Goal: Task Accomplishment & Management: Use online tool/utility

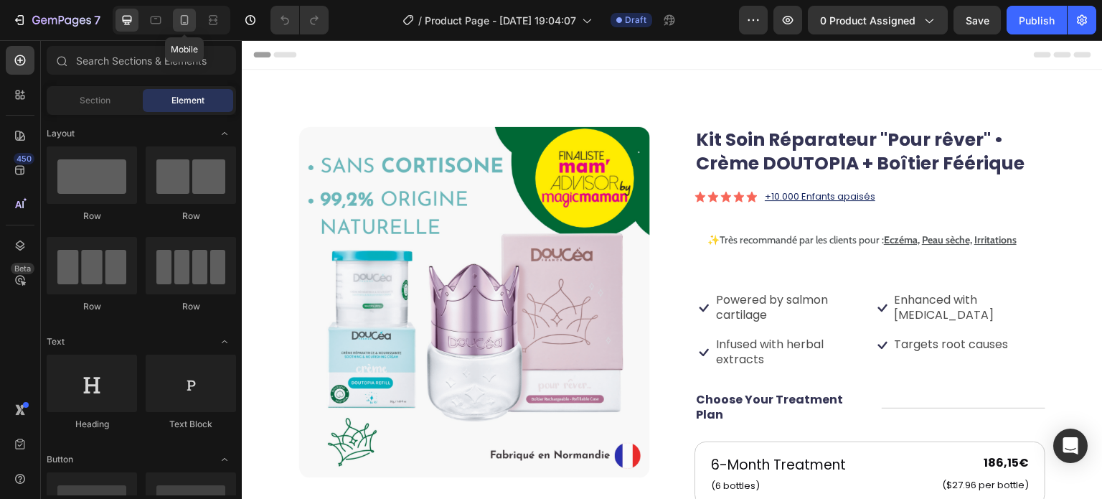
click at [192, 24] on div at bounding box center [184, 20] width 23 height 23
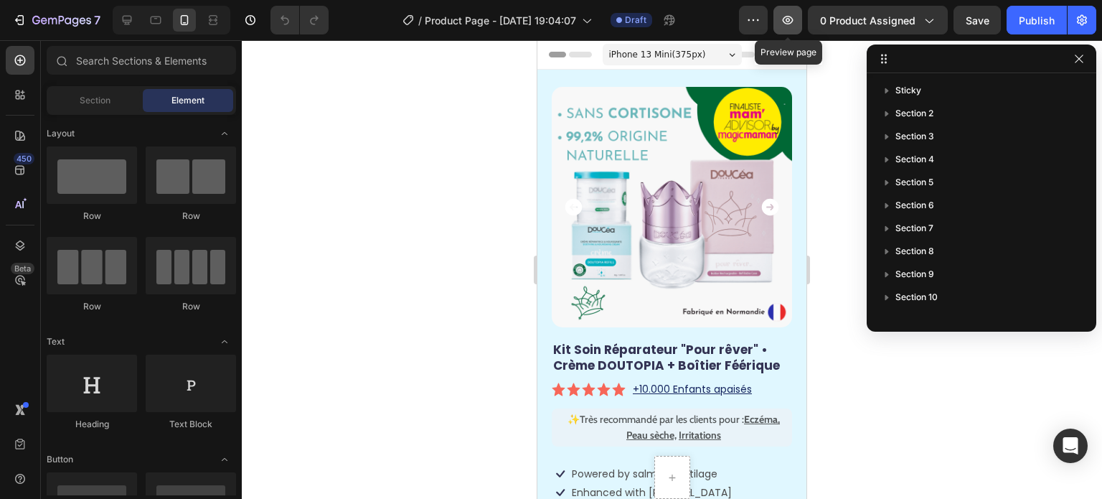
click at [793, 19] on icon "button" at bounding box center [788, 20] width 14 height 14
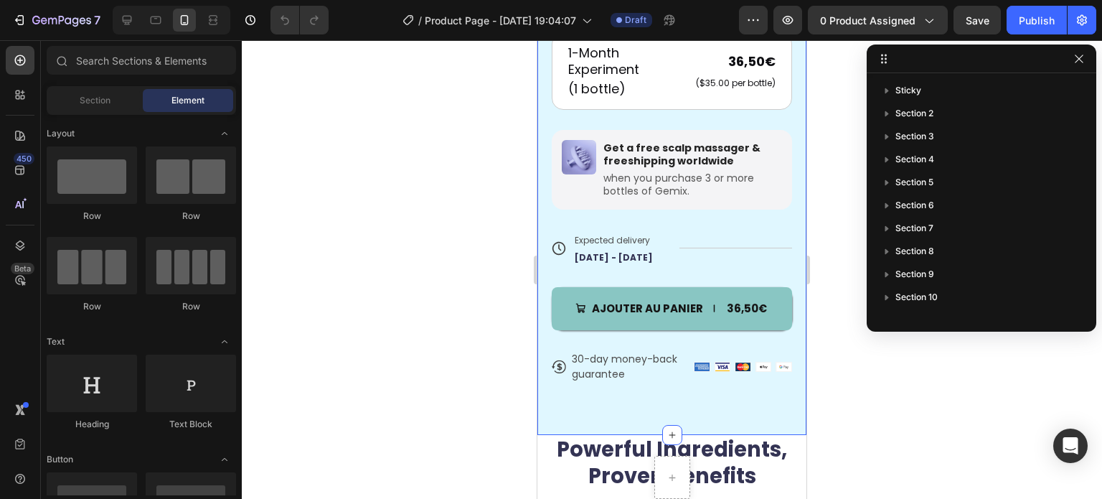
scroll to position [789, 0]
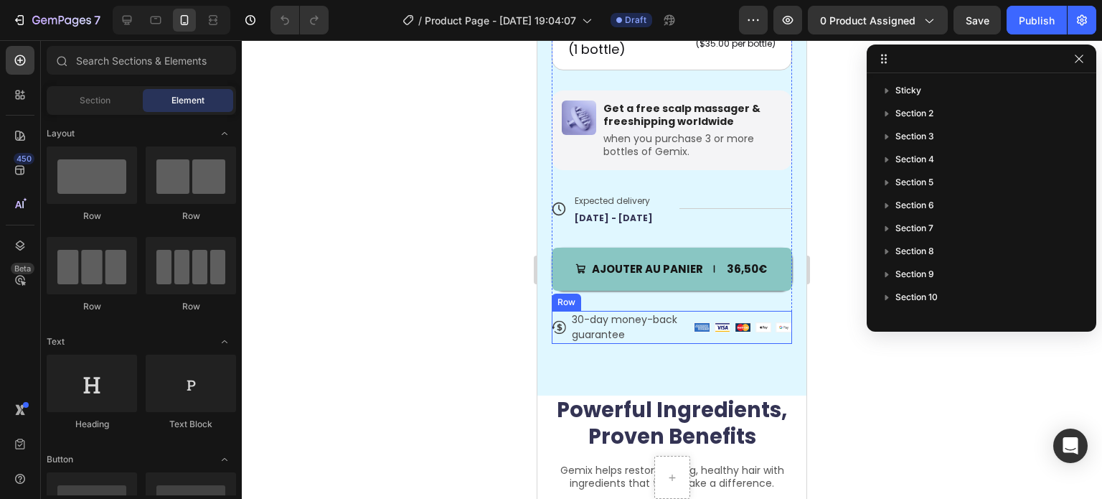
click at [685, 311] on div "Icon 30-day money-back guarantee Text Block Row Image Image Image Image Image R…" at bounding box center [672, 327] width 240 height 33
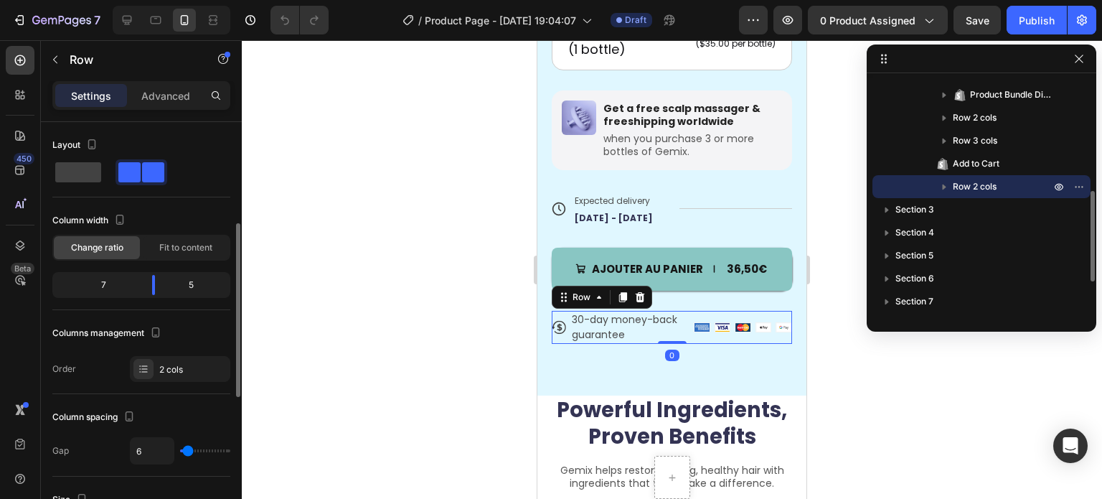
scroll to position [72, 0]
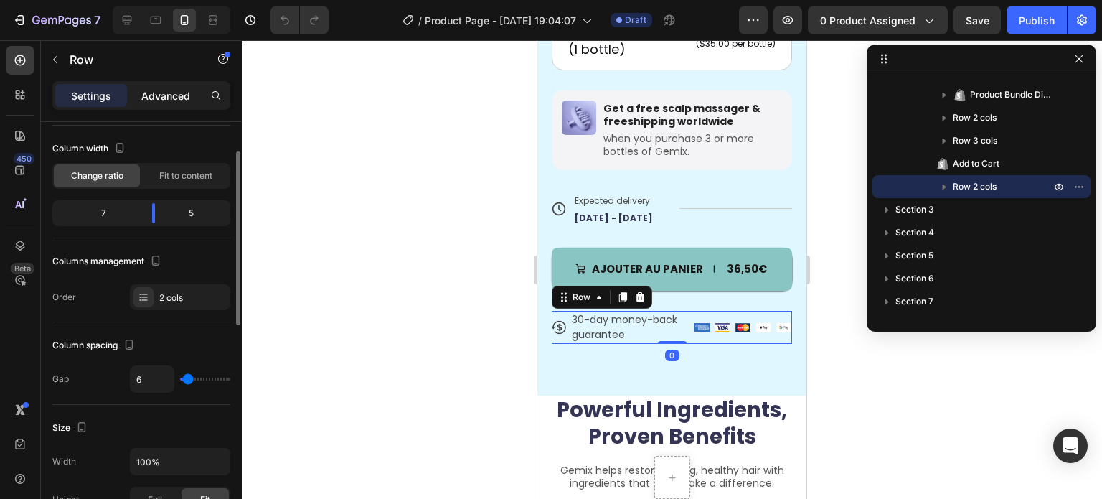
click at [171, 85] on div "Advanced" at bounding box center [166, 95] width 72 height 23
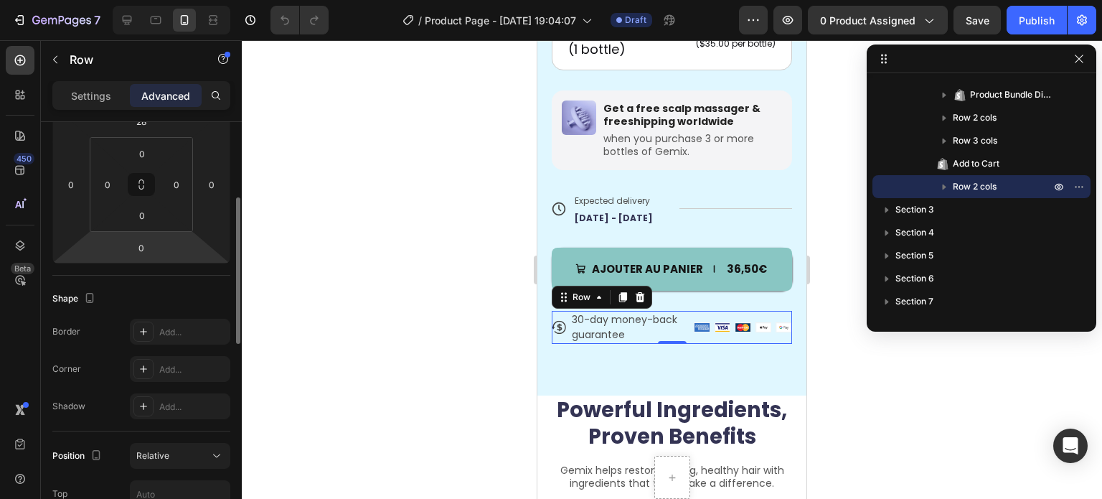
scroll to position [287, 0]
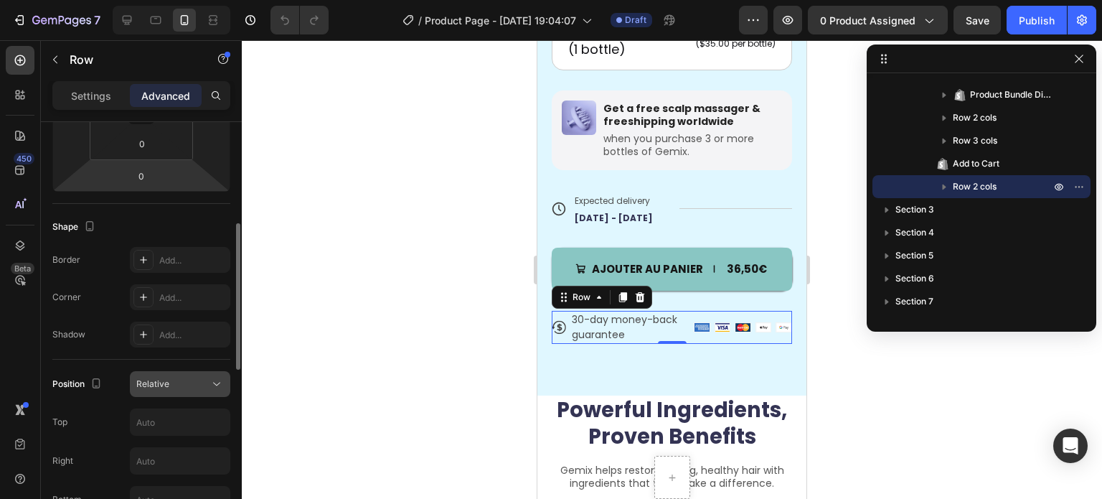
click at [174, 382] on div "Relative" at bounding box center [172, 383] width 73 height 13
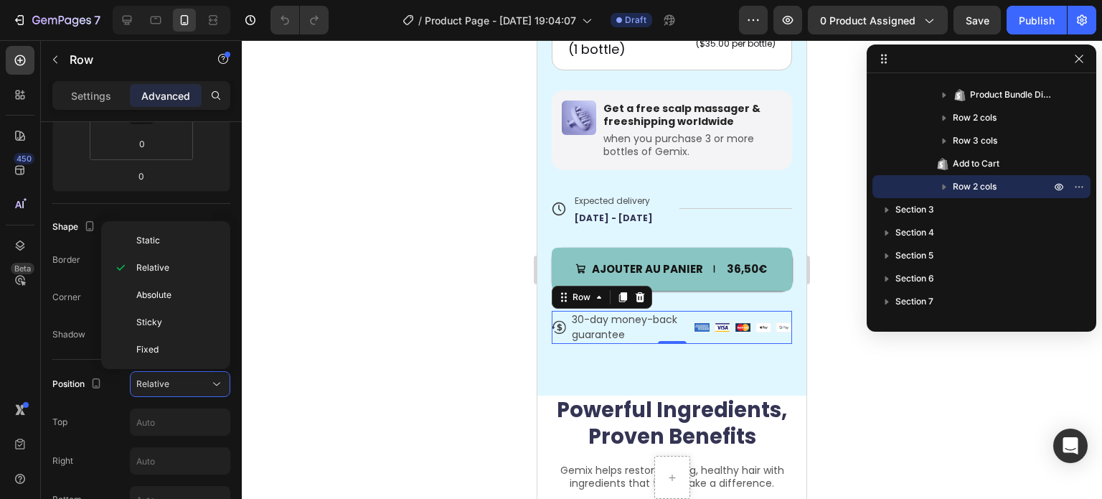
drag, startPoint x: 177, startPoint y: 232, endPoint x: 403, endPoint y: 232, distance: 226.0
click at [177, 233] on div "Static" at bounding box center [166, 240] width 118 height 27
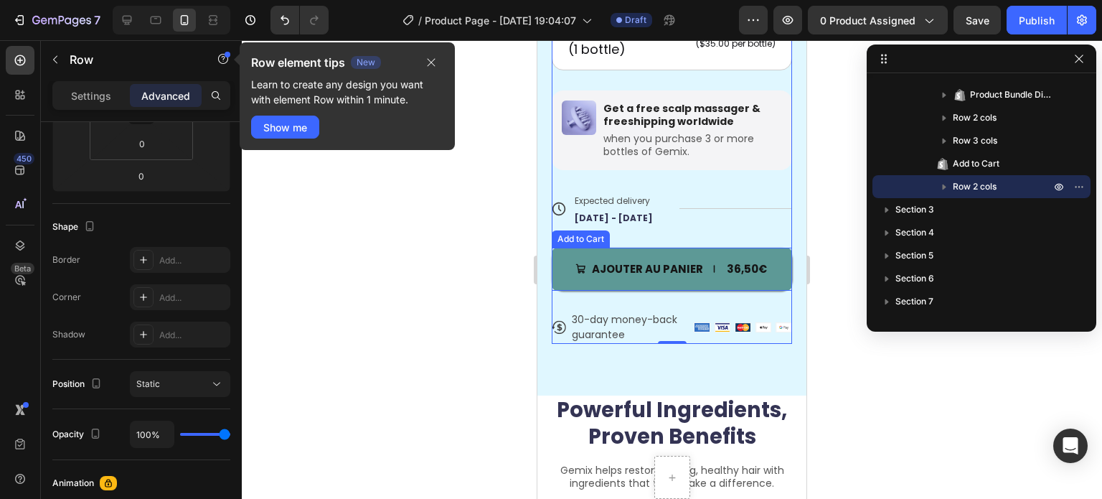
click at [692, 248] on button "Ajouter au panier 36,50€" at bounding box center [672, 269] width 240 height 43
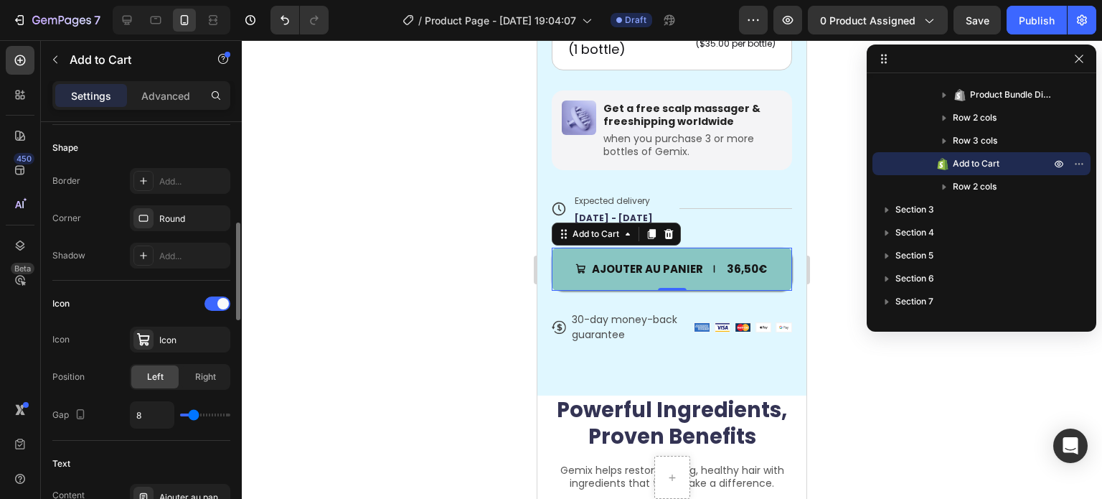
scroll to position [574, 0]
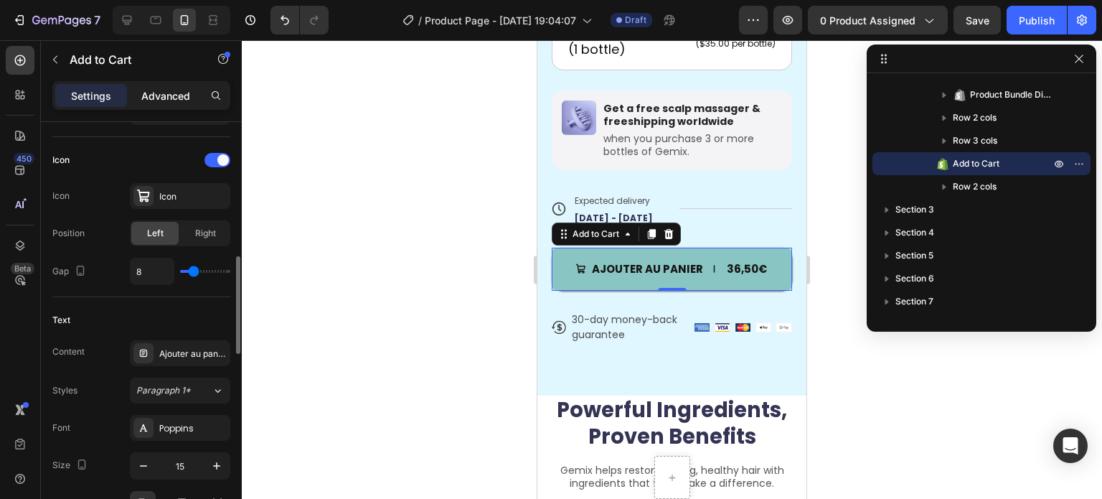
click at [166, 102] on p "Advanced" at bounding box center [165, 95] width 49 height 15
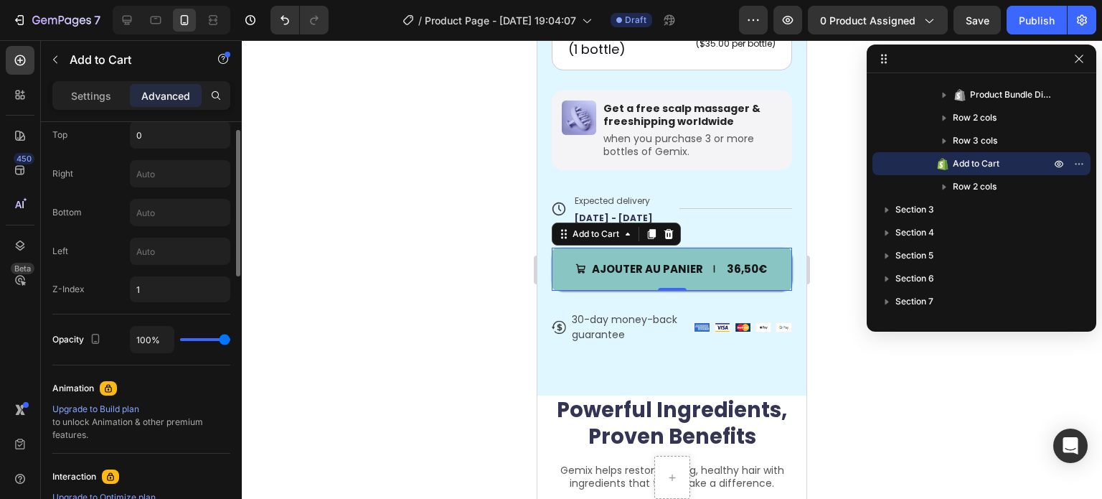
scroll to position [431, 0]
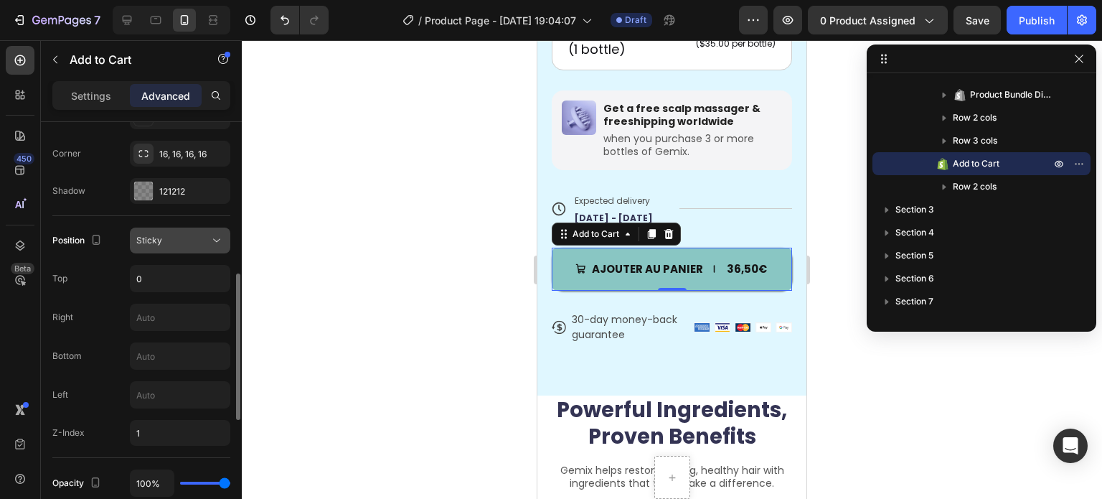
click at [164, 246] on div "Sticky" at bounding box center [180, 240] width 88 height 14
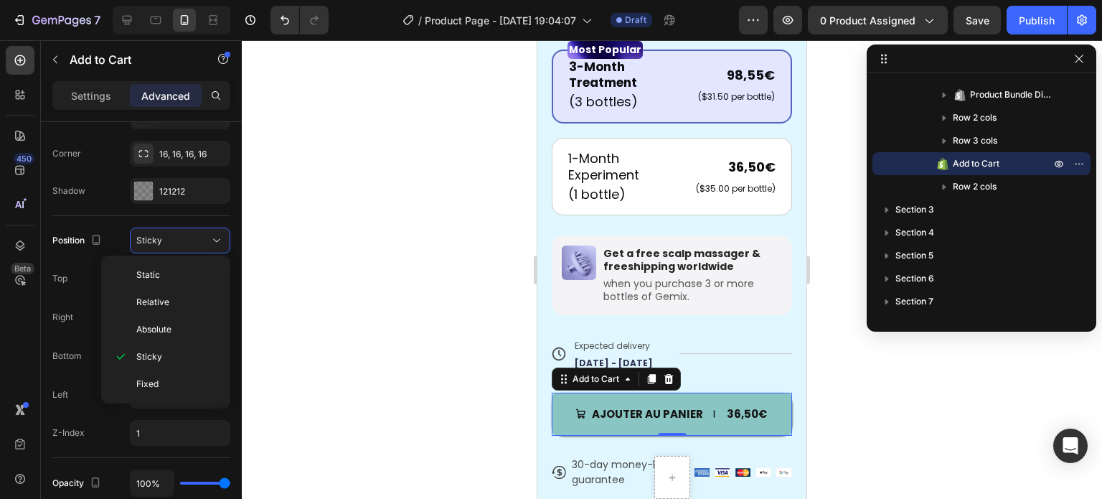
scroll to position [646, 0]
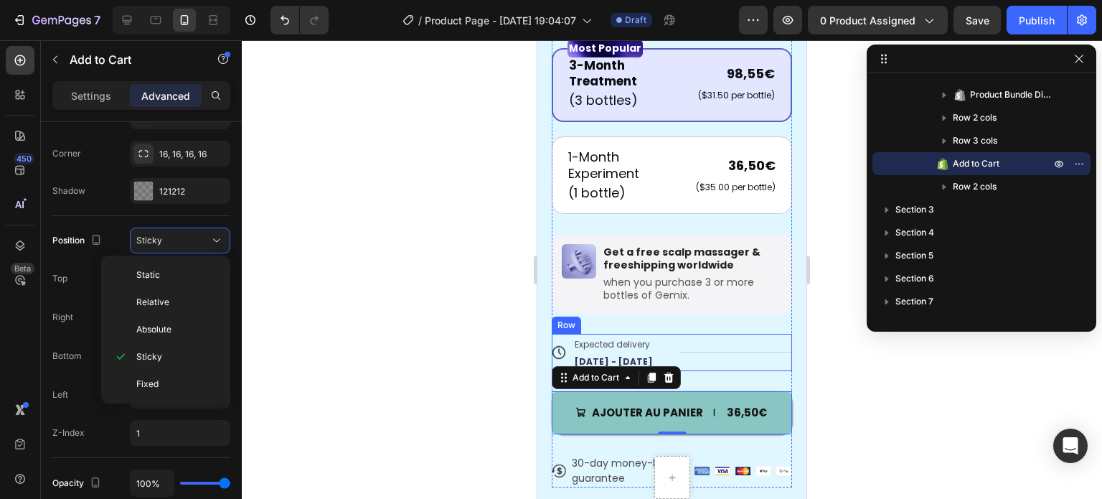
click at [686, 334] on div "Title Line" at bounding box center [735, 352] width 113 height 37
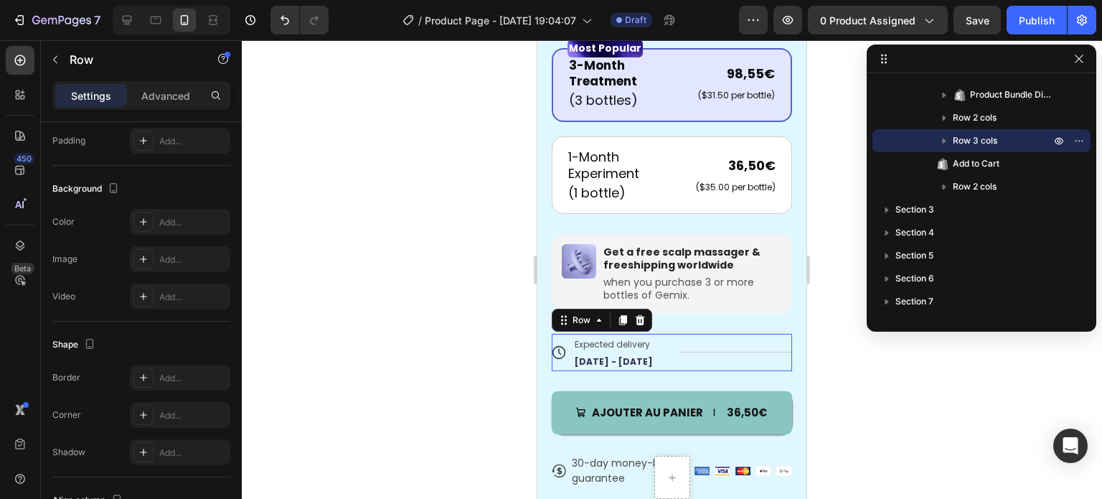
scroll to position [0, 0]
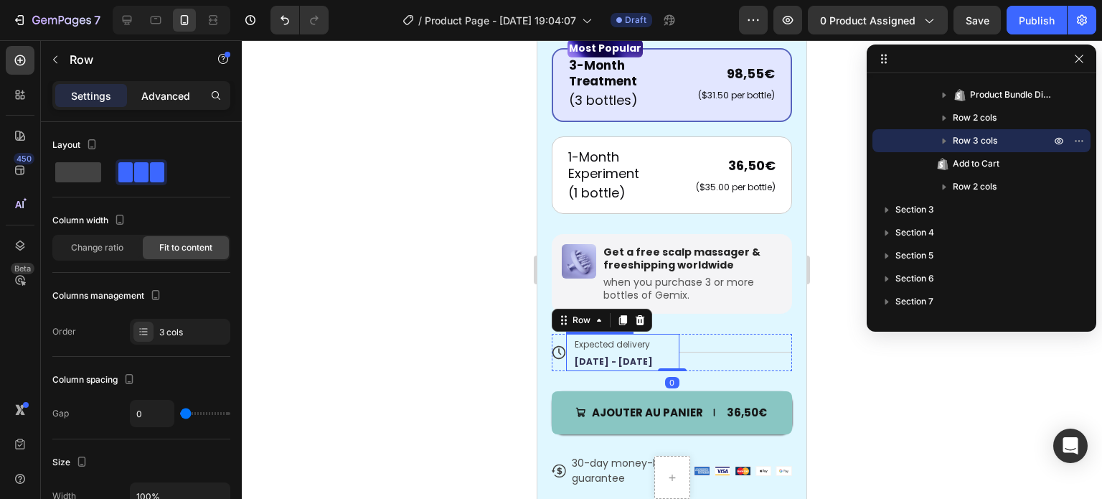
click at [172, 95] on p "Advanced" at bounding box center [165, 95] width 49 height 15
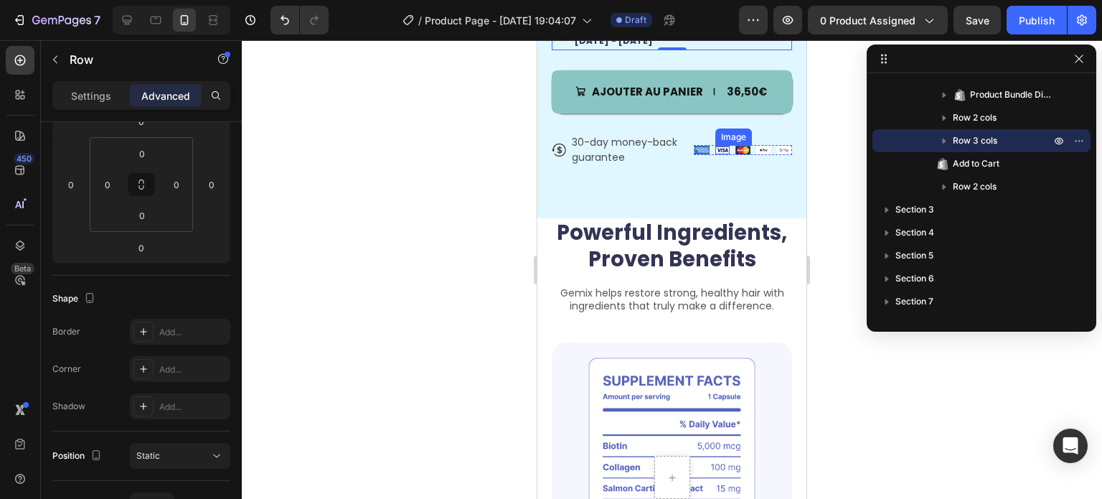
scroll to position [933, 0]
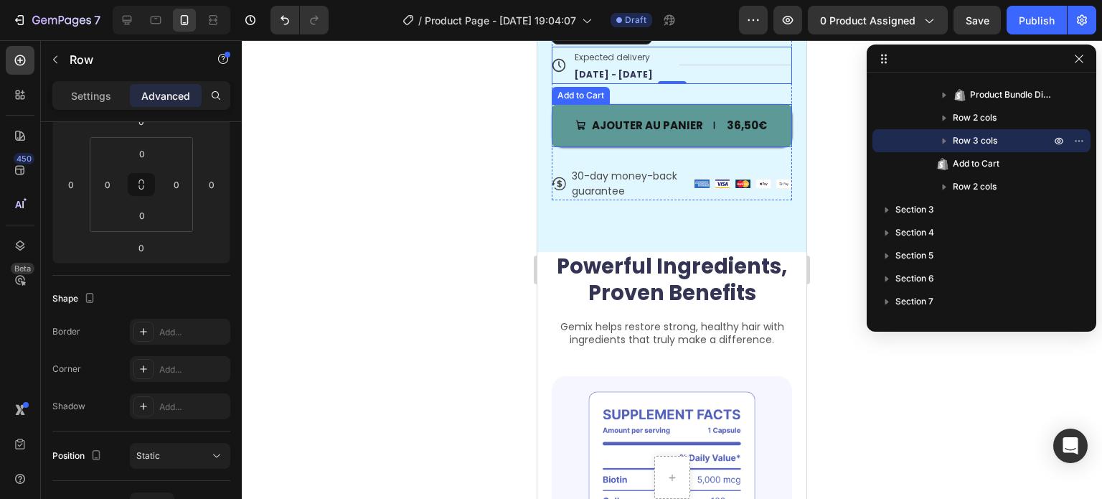
click at [708, 104] on button "Ajouter au panier 36,50€" at bounding box center [672, 125] width 240 height 43
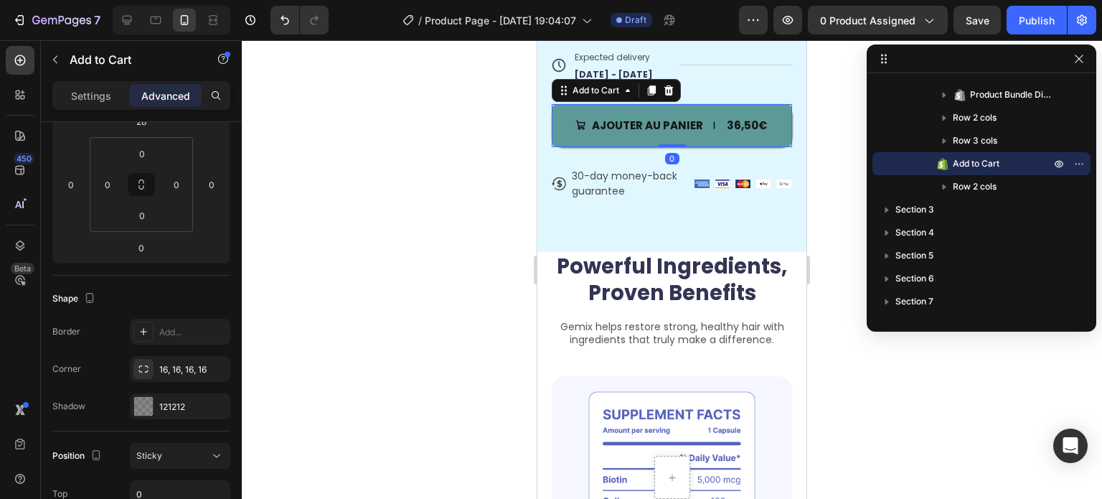
scroll to position [0, 0]
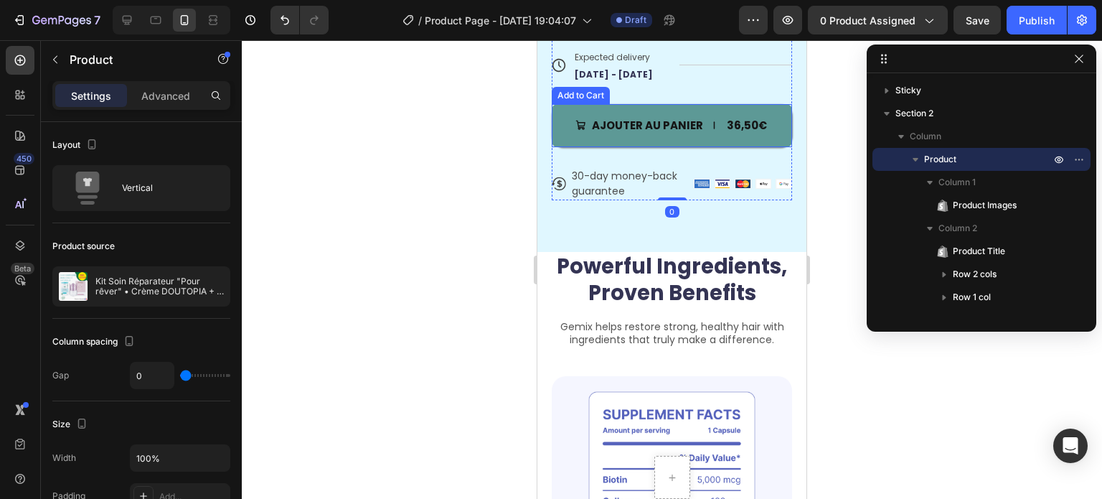
click at [677, 104] on button "Ajouter au panier 36,50€" at bounding box center [672, 125] width 240 height 43
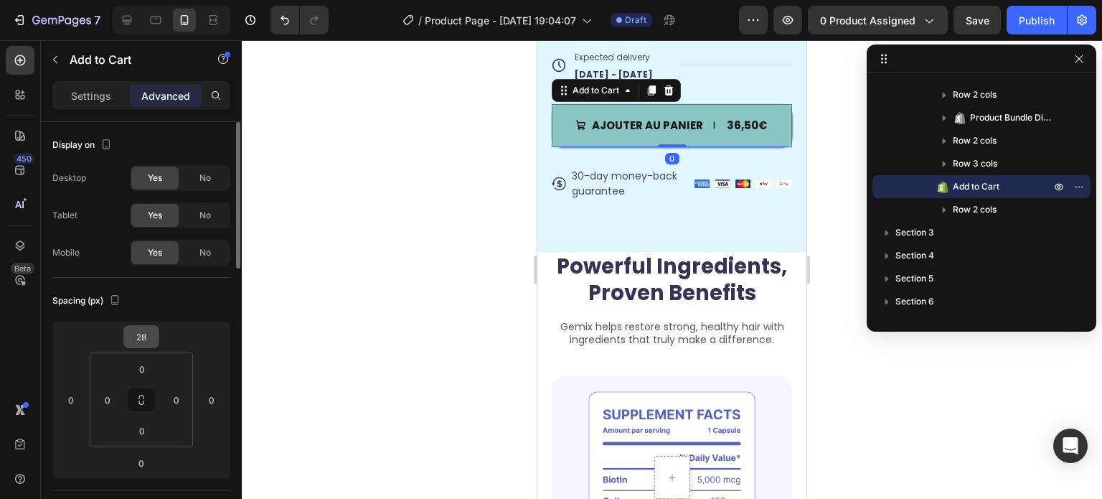
scroll to position [359, 0]
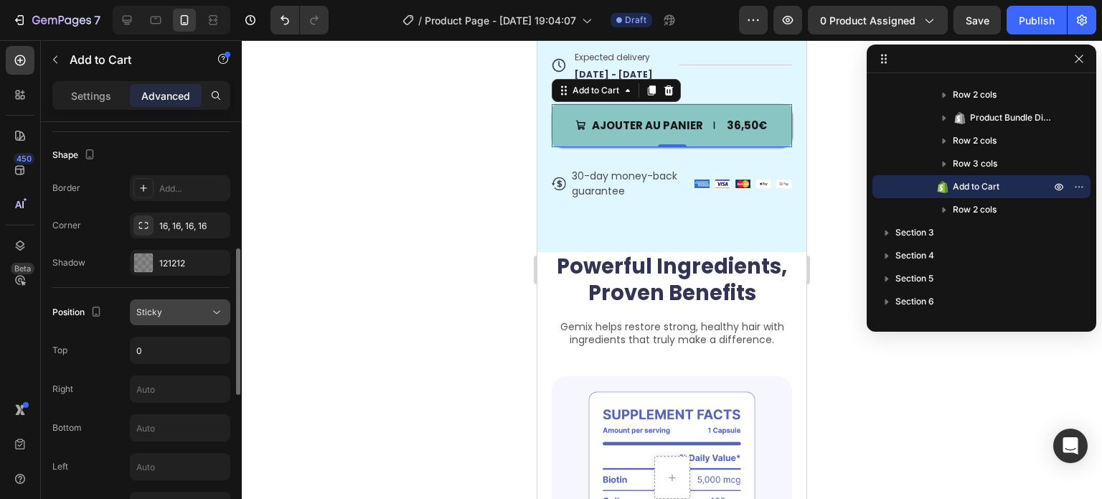
click at [164, 309] on div "Sticky" at bounding box center [172, 312] width 73 height 13
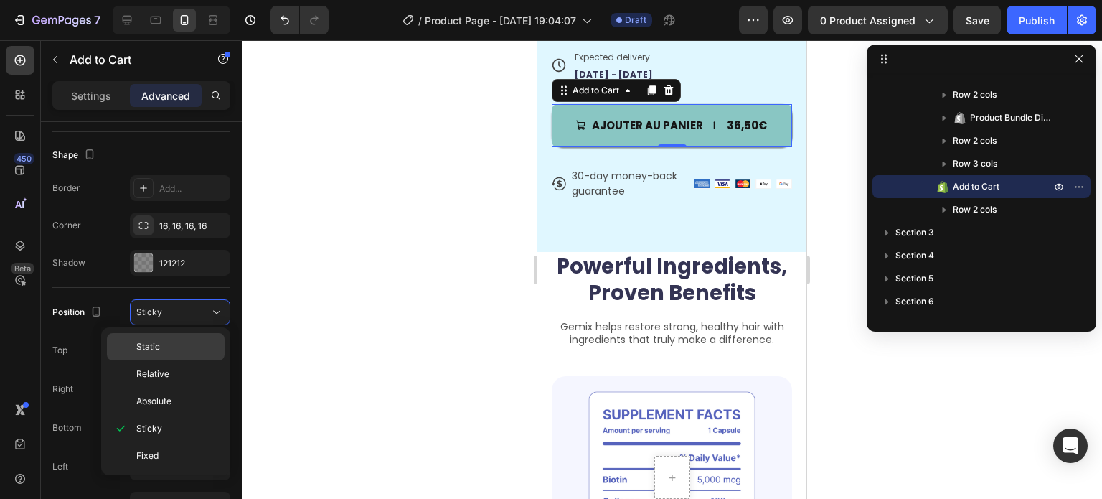
click at [169, 347] on p "Static" at bounding box center [177, 346] width 82 height 13
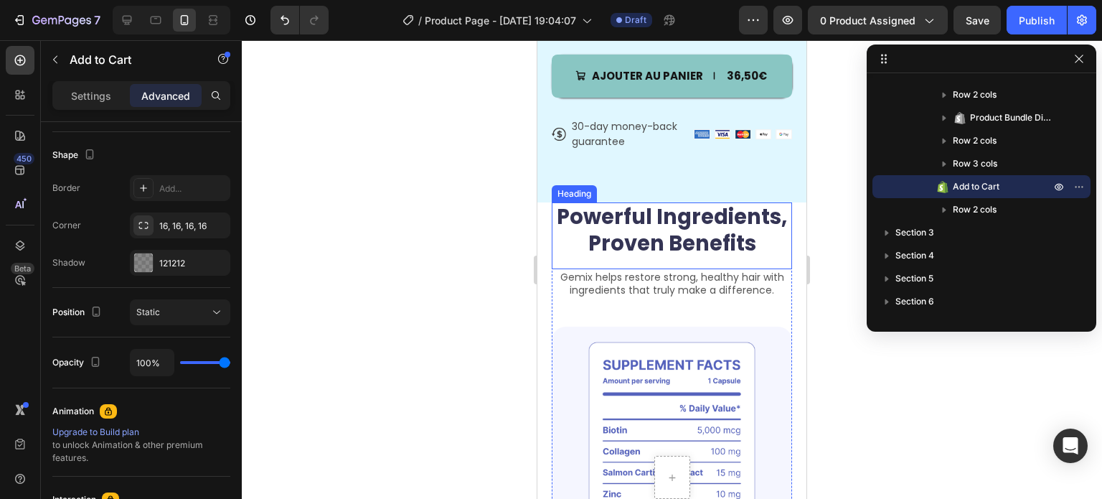
scroll to position [932, 0]
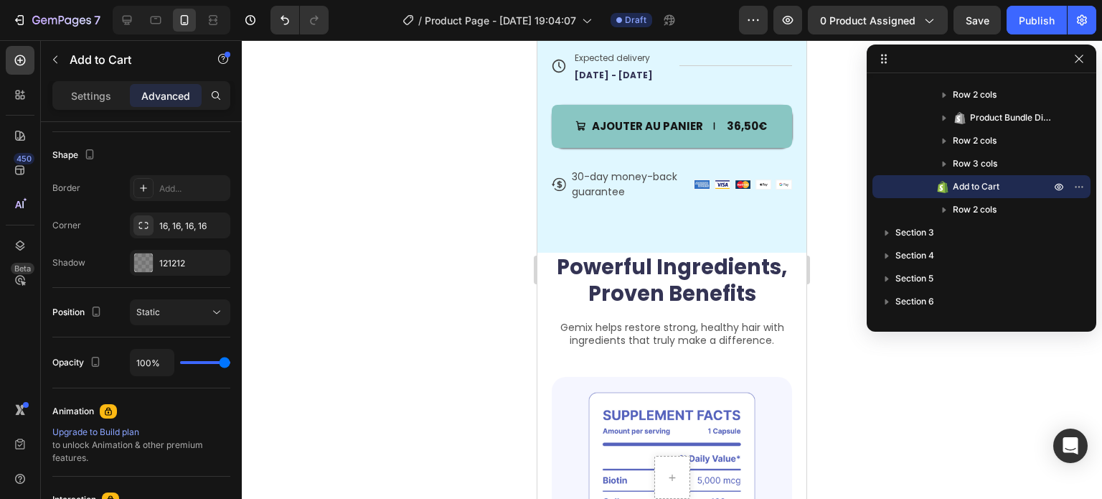
click at [852, 103] on div at bounding box center [672, 269] width 860 height 458
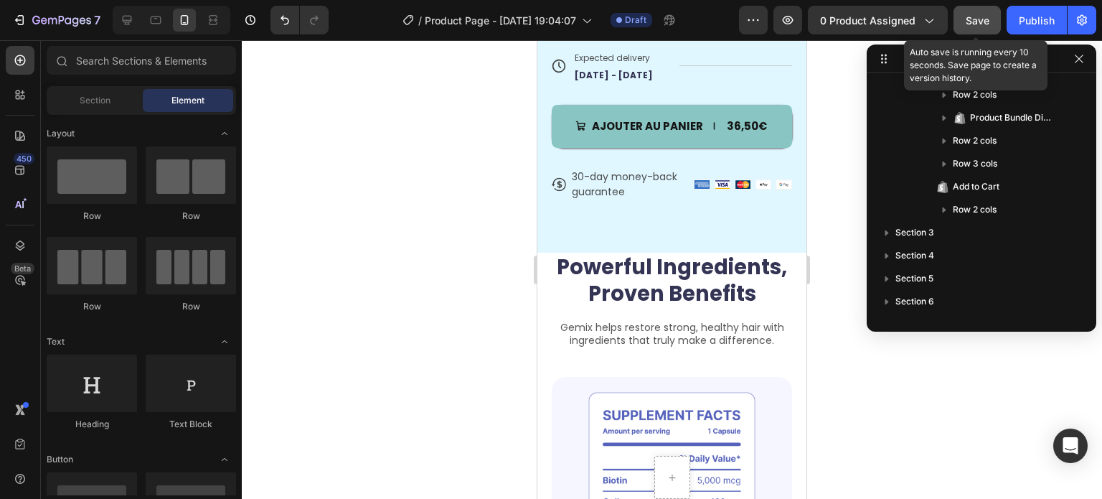
click at [987, 14] on span "Save" at bounding box center [978, 20] width 24 height 12
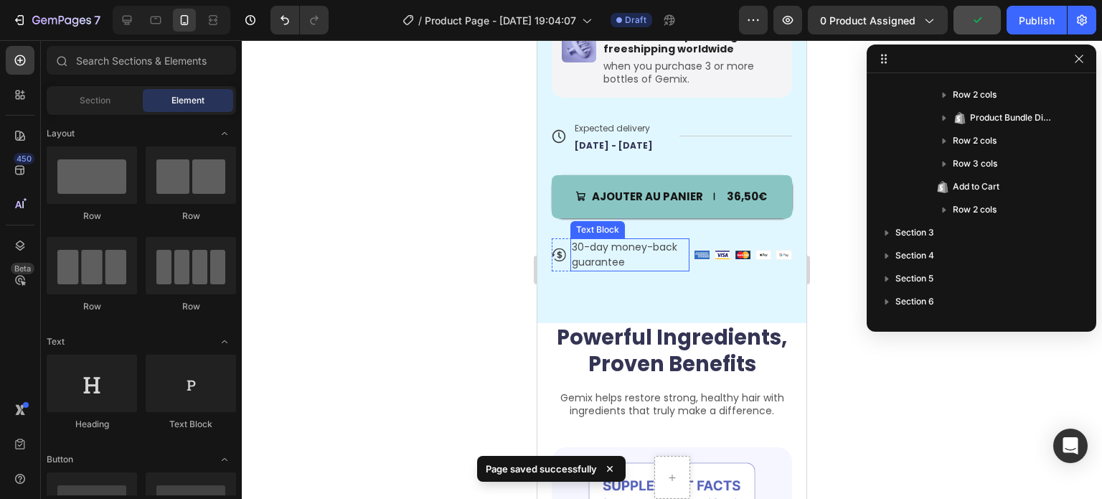
scroll to position [860, 0]
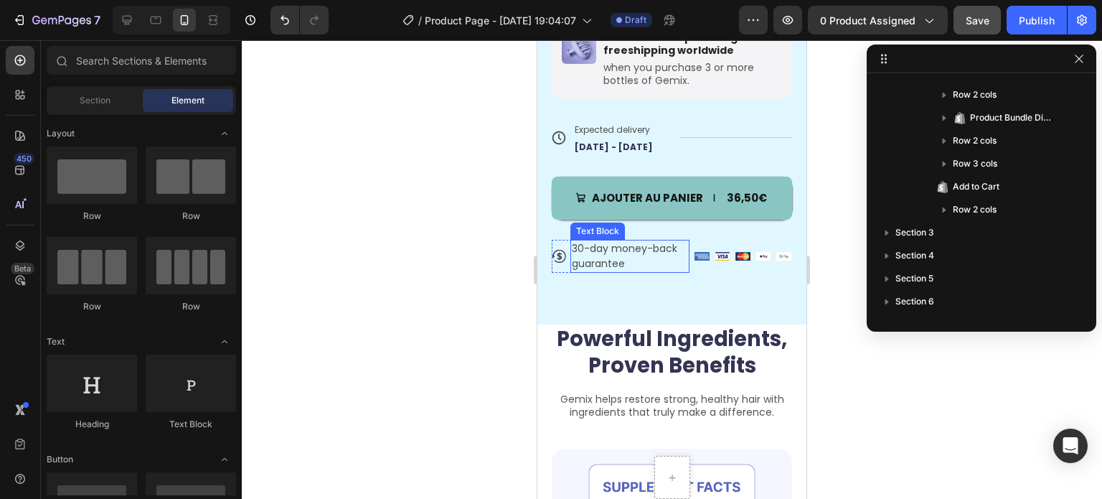
click at [629, 241] on p "30-day money-back guarantee" at bounding box center [630, 256] width 116 height 30
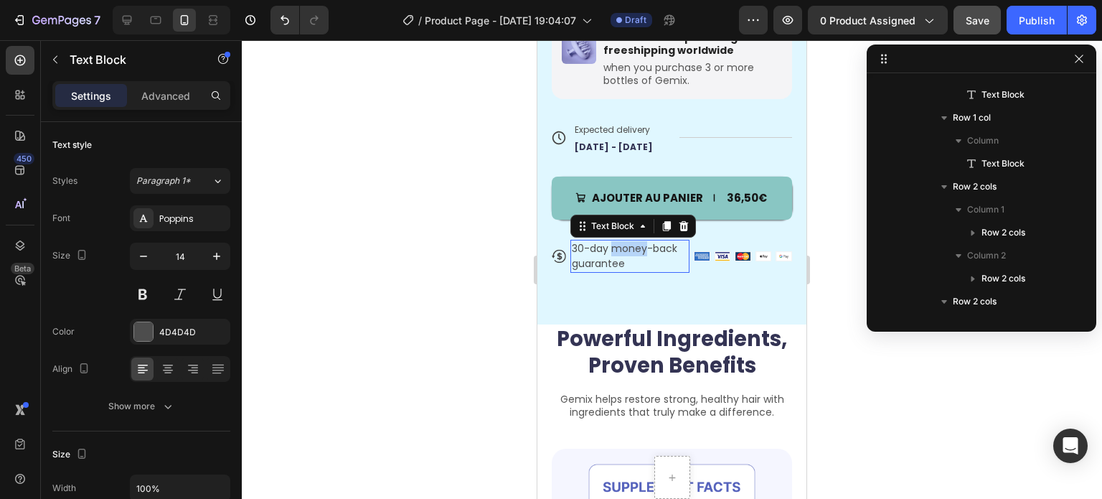
scroll to position [1259, 0]
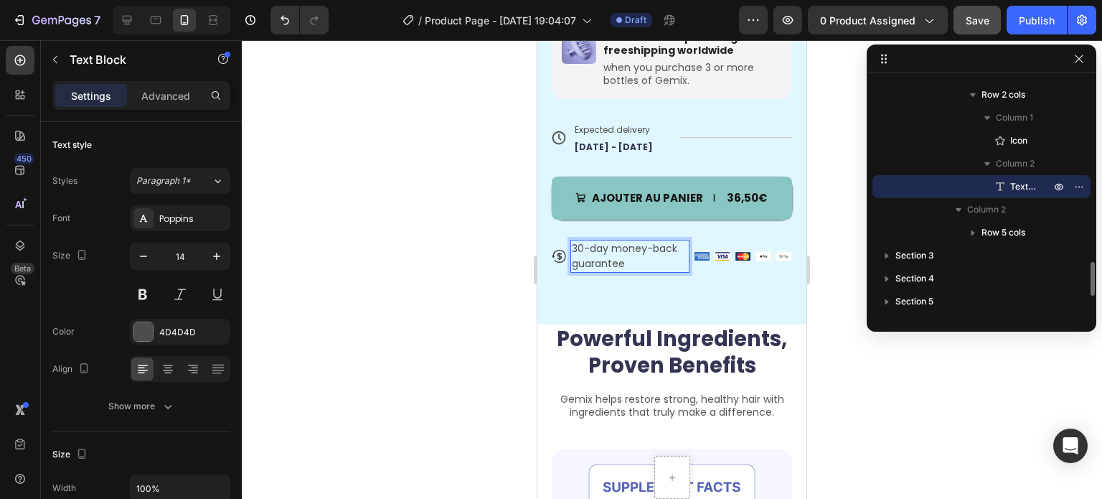
click at [625, 250] on p "30-day money-back guarantee" at bounding box center [630, 256] width 116 height 30
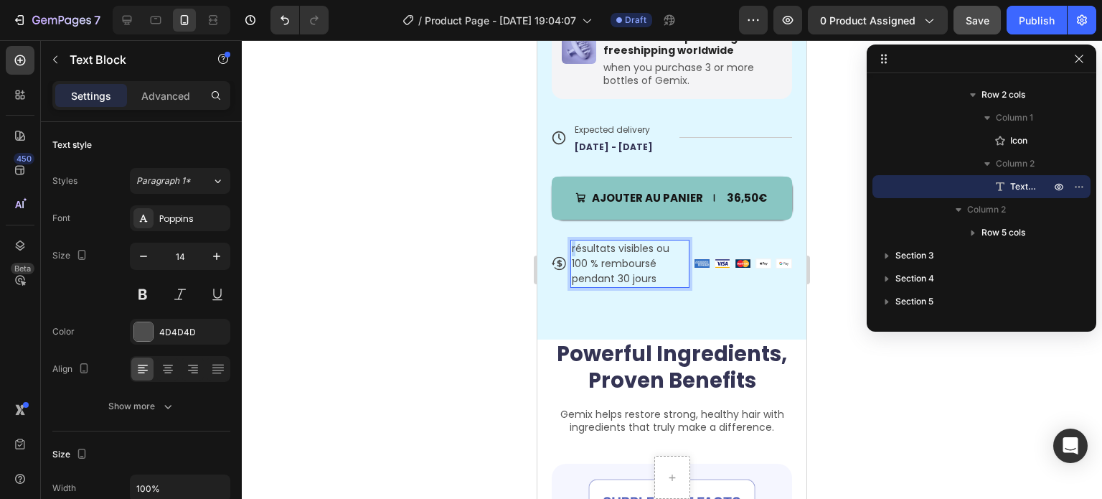
click at [573, 241] on p "résultats visibles ou 100 % remboursé pendant 30 jours" at bounding box center [630, 263] width 116 height 45
click at [662, 266] on p "Résultats visibles ou 100 % remboursé pendant 30 jours" at bounding box center [630, 263] width 116 height 45
drag, startPoint x: 667, startPoint y: 270, endPoint x: 574, endPoint y: 271, distance: 93.3
click at [574, 271] on p "Résultats visibles ou 100 % remboursé pendant 30 jours" at bounding box center [630, 263] width 116 height 45
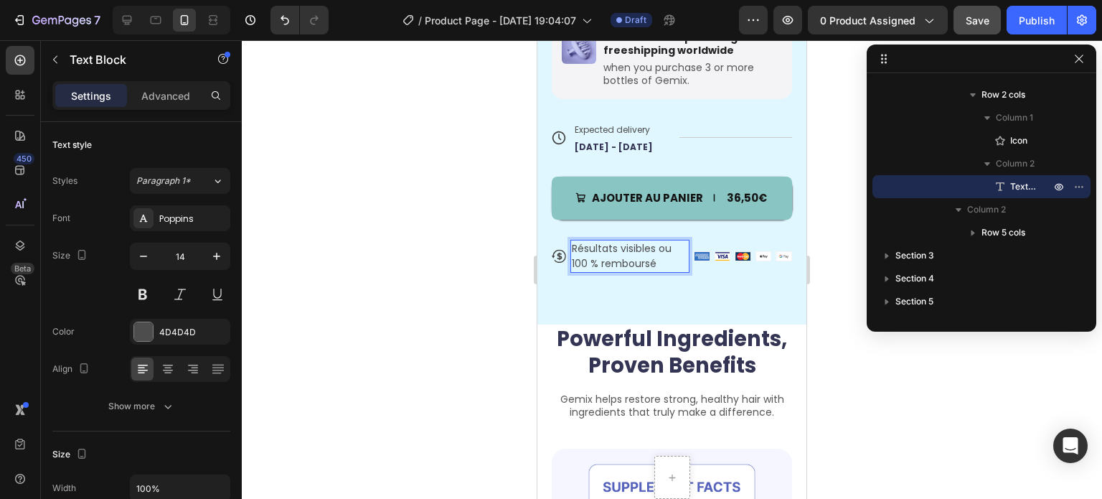
click at [424, 299] on div at bounding box center [672, 269] width 860 height 458
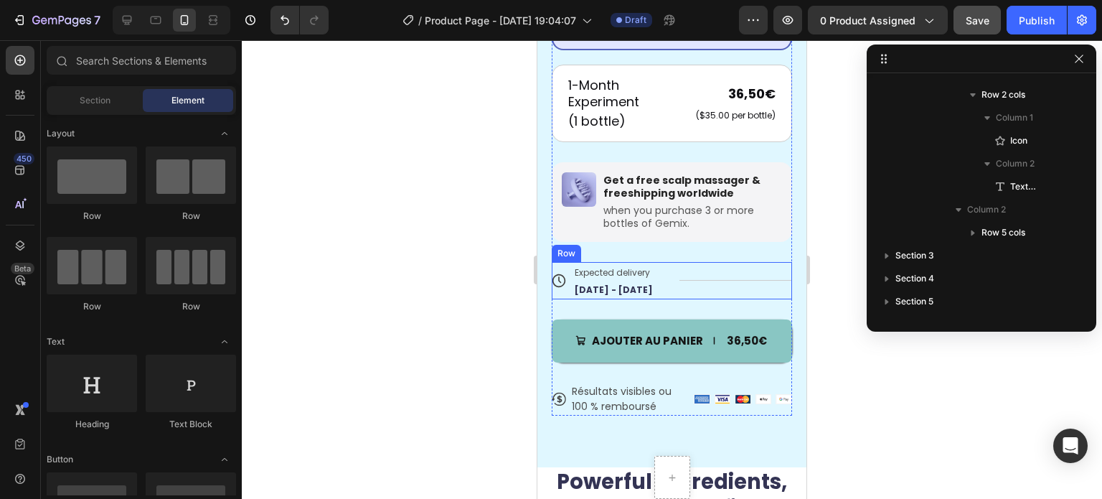
scroll to position [717, 0]
click at [695, 395] on img at bounding box center [702, 399] width 15 height 9
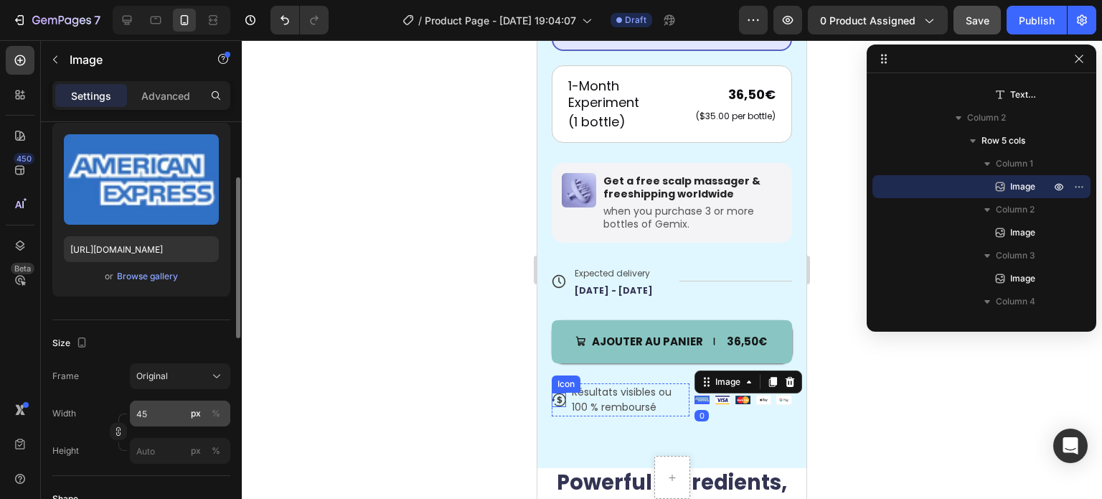
scroll to position [215, 0]
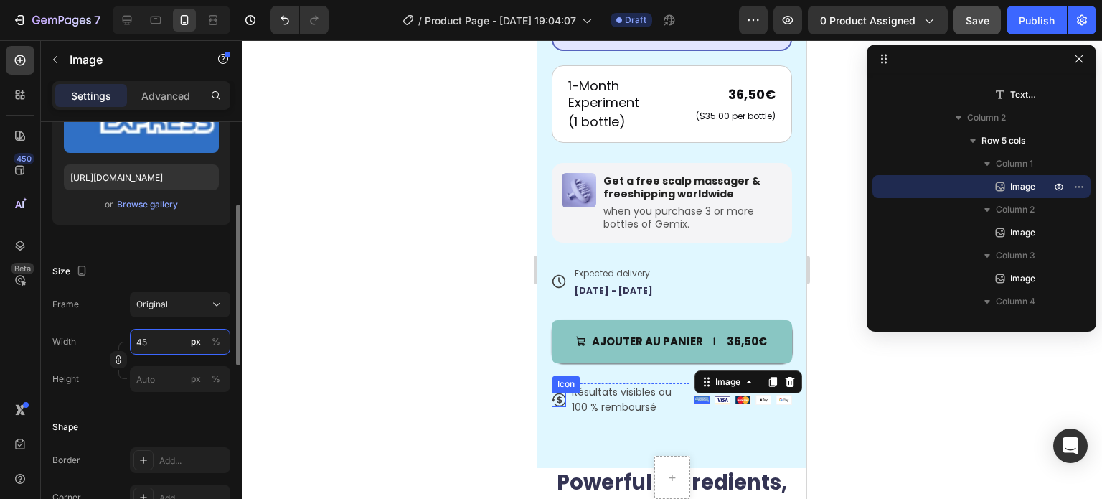
click at [172, 338] on input "45" at bounding box center [180, 342] width 100 height 26
type input "5"
type input "1"
type input "45"
click at [170, 273] on div "Size" at bounding box center [141, 271] width 178 height 23
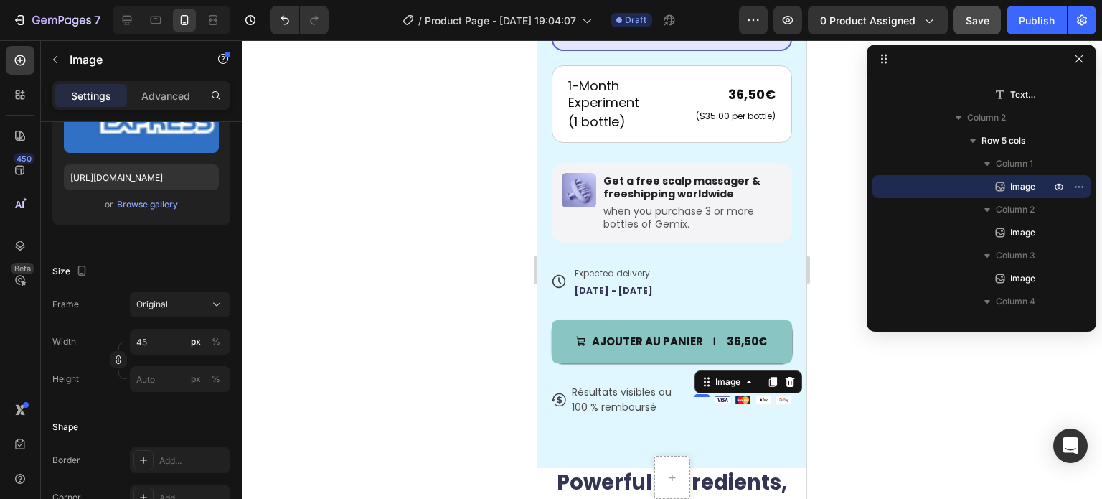
click at [339, 275] on div at bounding box center [672, 269] width 860 height 458
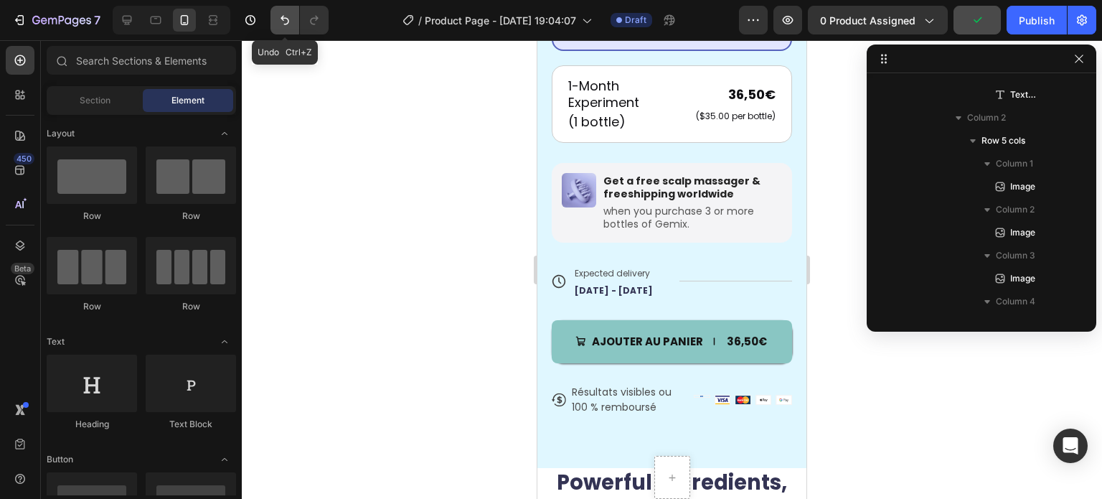
click at [276, 25] on button "Undo/Redo" at bounding box center [285, 20] width 29 height 29
click at [278, 24] on icon "Undo/Redo" at bounding box center [285, 20] width 14 height 14
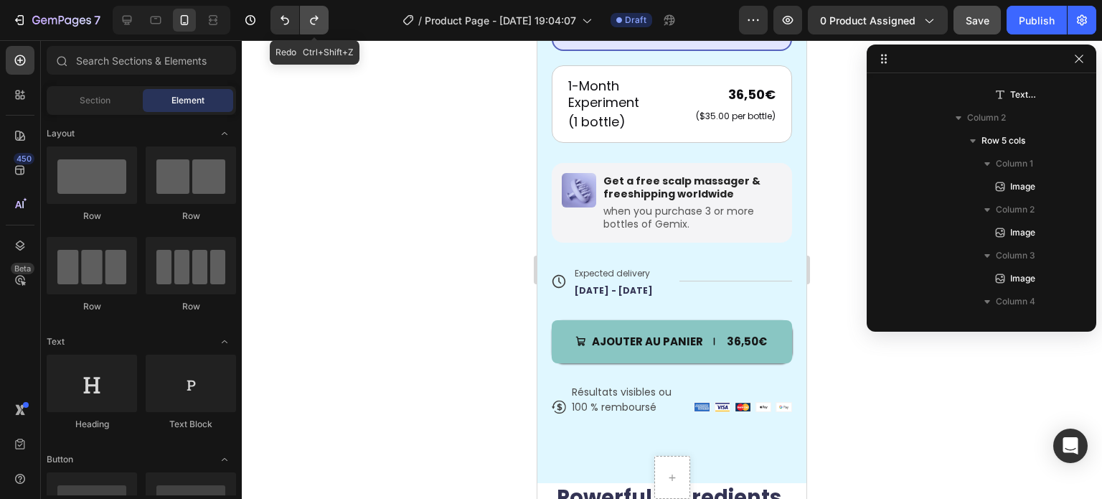
click at [316, 23] on icon "Undo/Redo" at bounding box center [314, 20] width 14 height 14
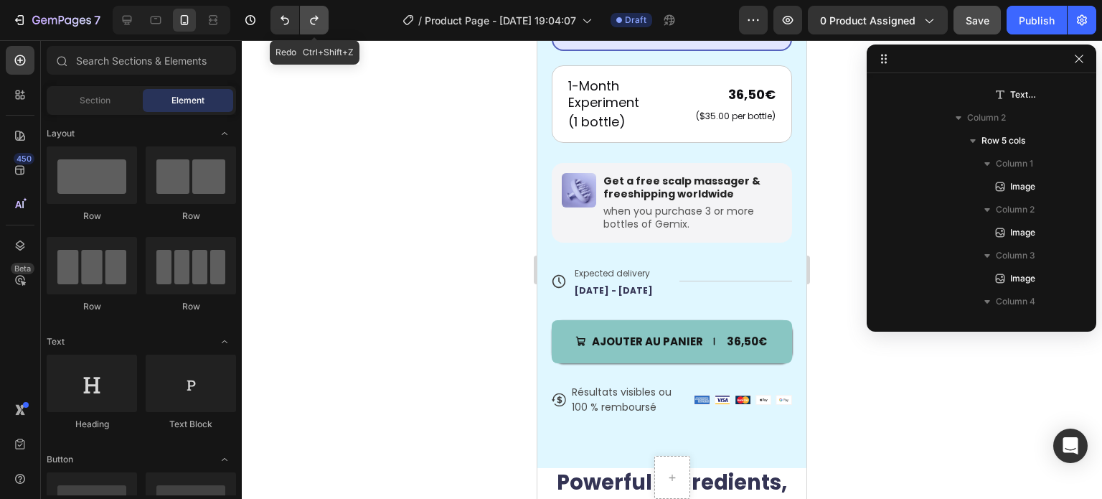
click at [316, 23] on icon "Undo/Redo" at bounding box center [314, 20] width 14 height 14
click at [278, 17] on icon "Undo/Redo" at bounding box center [285, 20] width 14 height 14
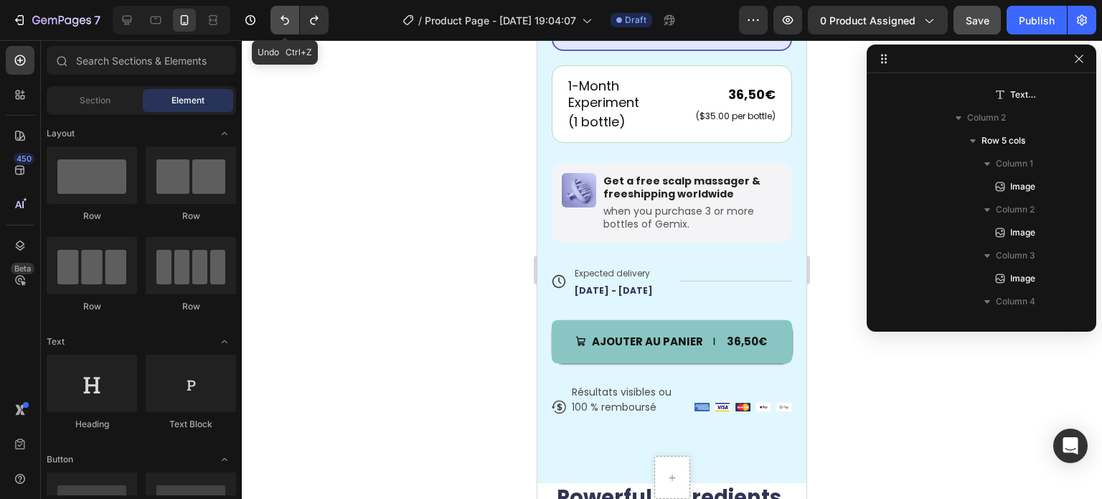
click at [278, 17] on icon "Undo/Redo" at bounding box center [285, 20] width 14 height 14
click at [321, 19] on button "Undo/Redo" at bounding box center [314, 20] width 29 height 29
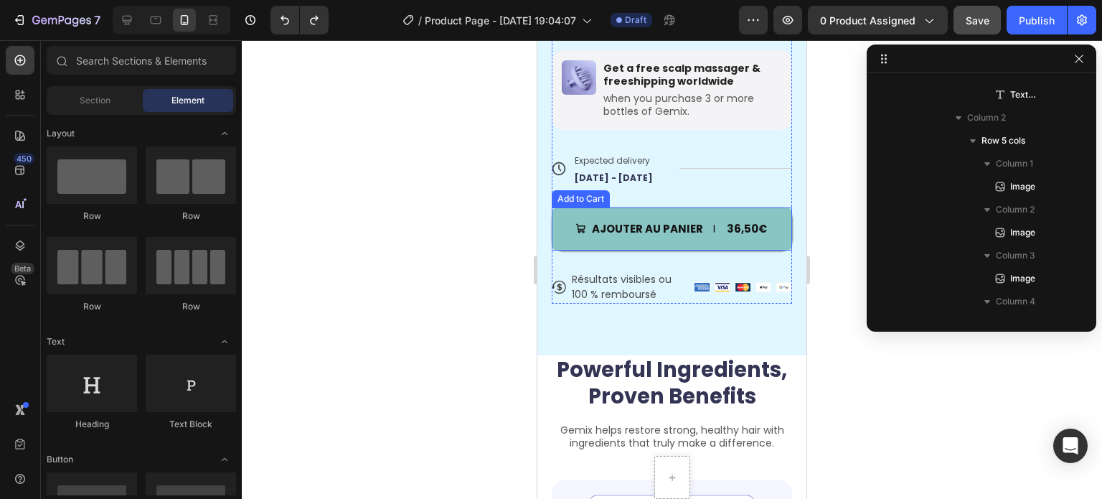
scroll to position [860, 0]
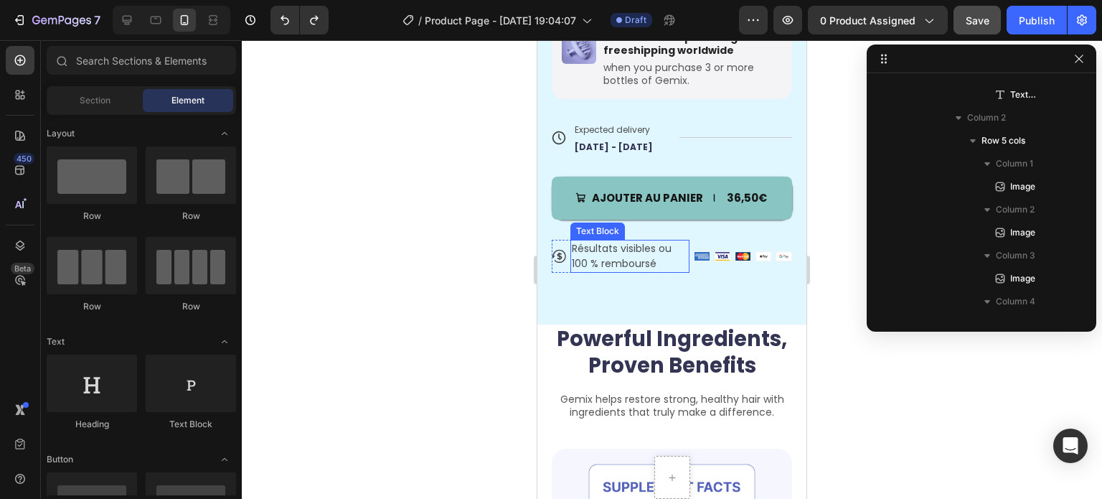
click at [627, 241] on p "Résultats visibles ou 100 % remboursé" at bounding box center [630, 256] width 116 height 30
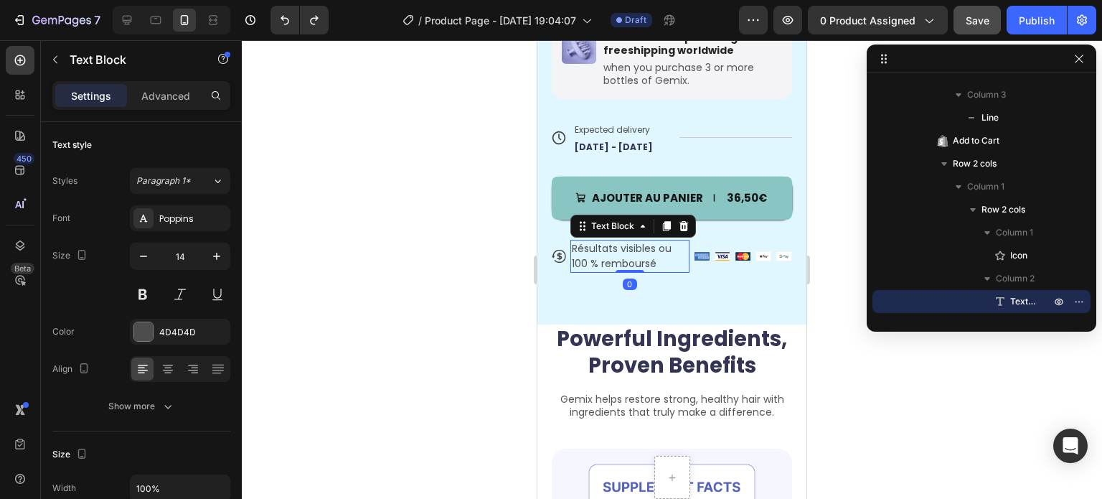
click at [619, 242] on p "Résultats visibles ou 100 % remboursé" at bounding box center [630, 256] width 116 height 30
drag, startPoint x: 652, startPoint y: 236, endPoint x: 596, endPoint y: 237, distance: 56.0
click at [596, 241] on p "Résultats visibles ou 100 % remboursé" at bounding box center [630, 256] width 116 height 30
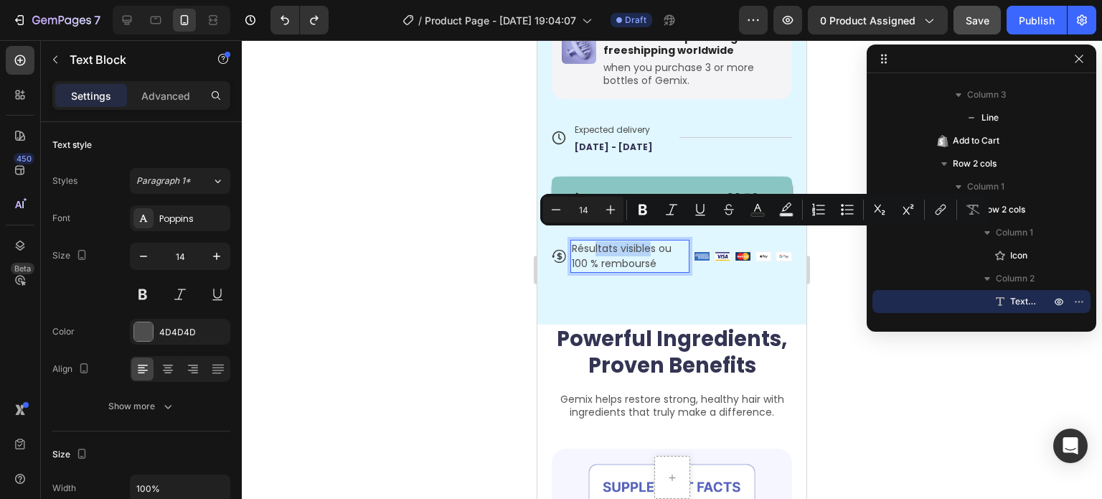
click at [662, 241] on p "Résultats visibles ou 100 % remboursé" at bounding box center [630, 256] width 116 height 30
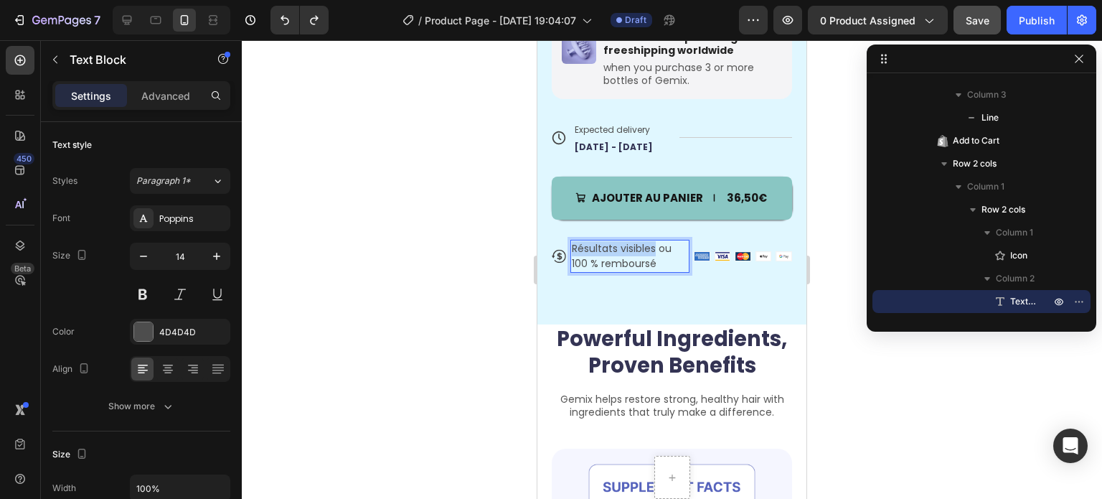
drag, startPoint x: 657, startPoint y: 239, endPoint x: 564, endPoint y: 237, distance: 93.3
click at [564, 240] on div "Icon Résultats visibles ou 100 % remboursé Text Block 0 Row" at bounding box center [621, 256] width 138 height 33
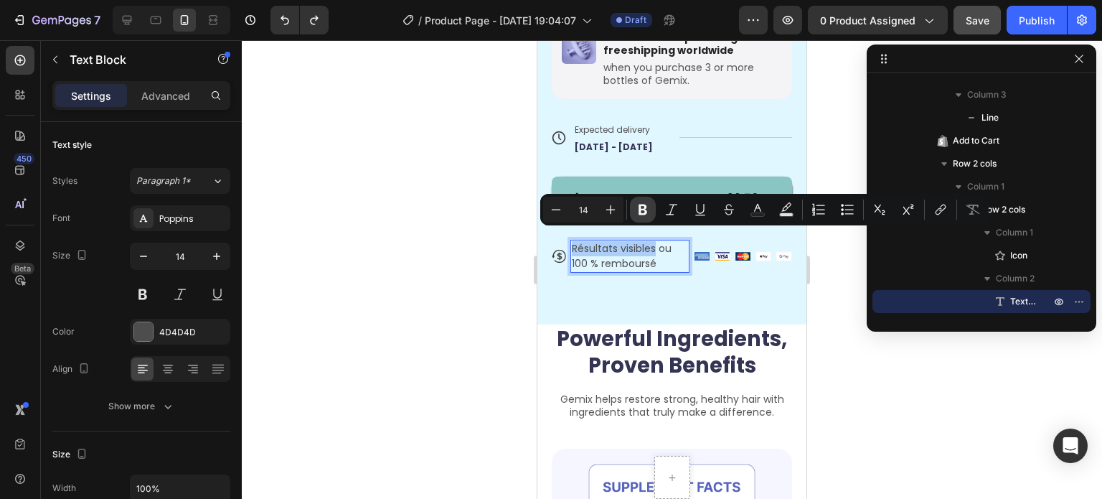
click at [653, 213] on button "Bold" at bounding box center [643, 210] width 26 height 26
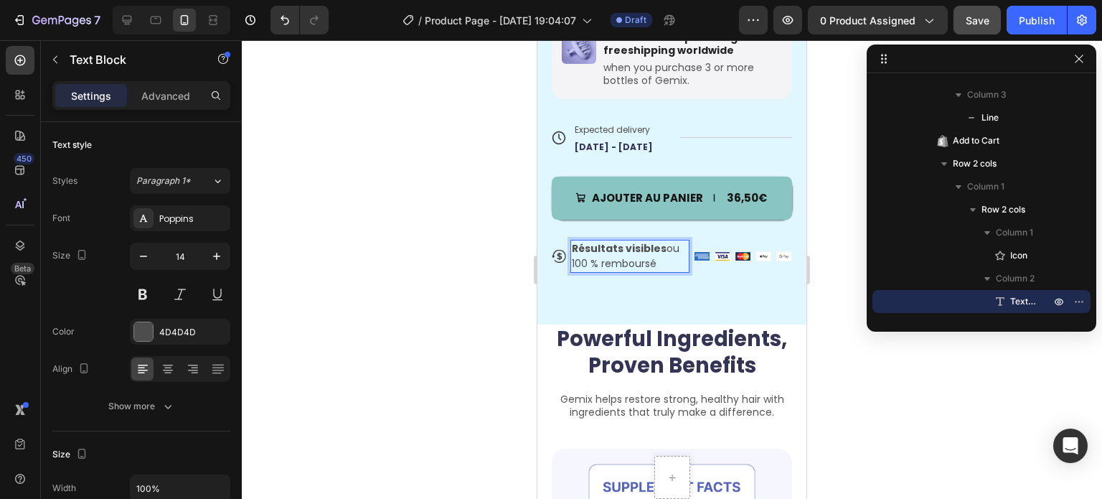
click at [458, 227] on div at bounding box center [672, 269] width 860 height 458
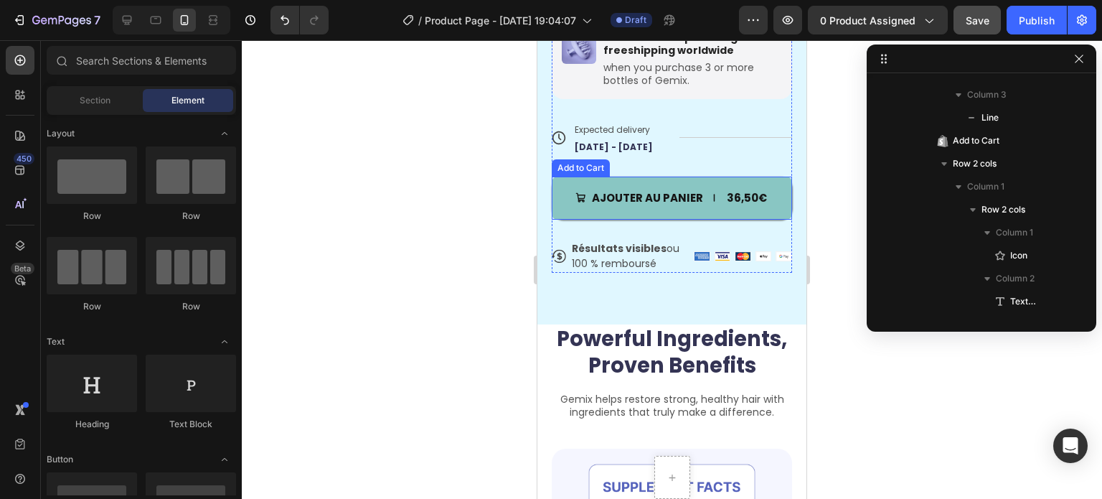
scroll to position [789, 0]
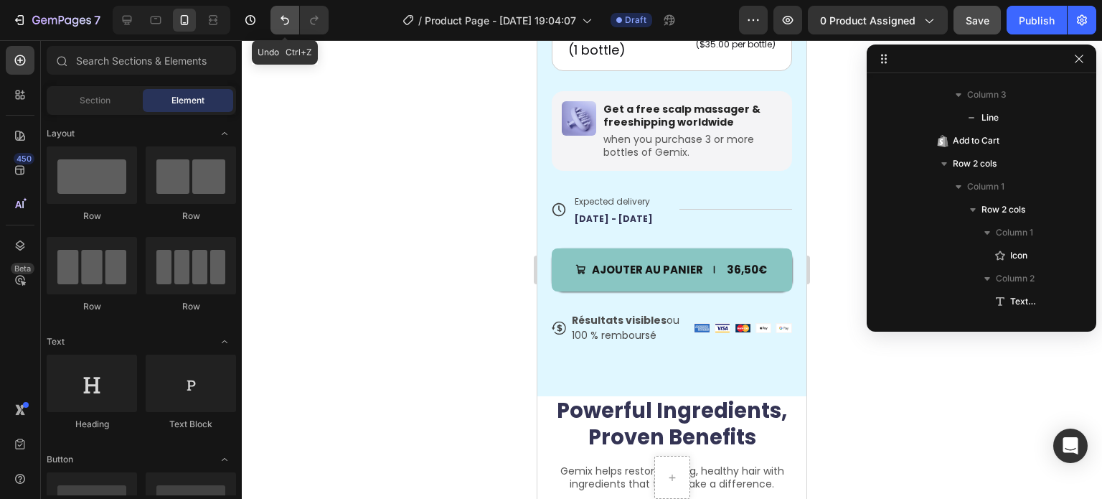
click at [276, 24] on button "Undo/Redo" at bounding box center [285, 20] width 29 height 29
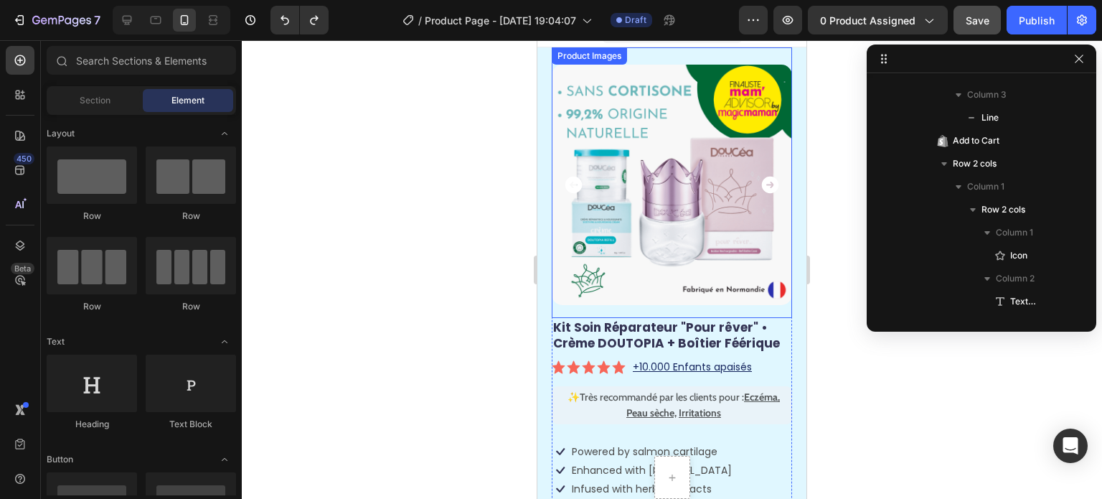
scroll to position [0, 0]
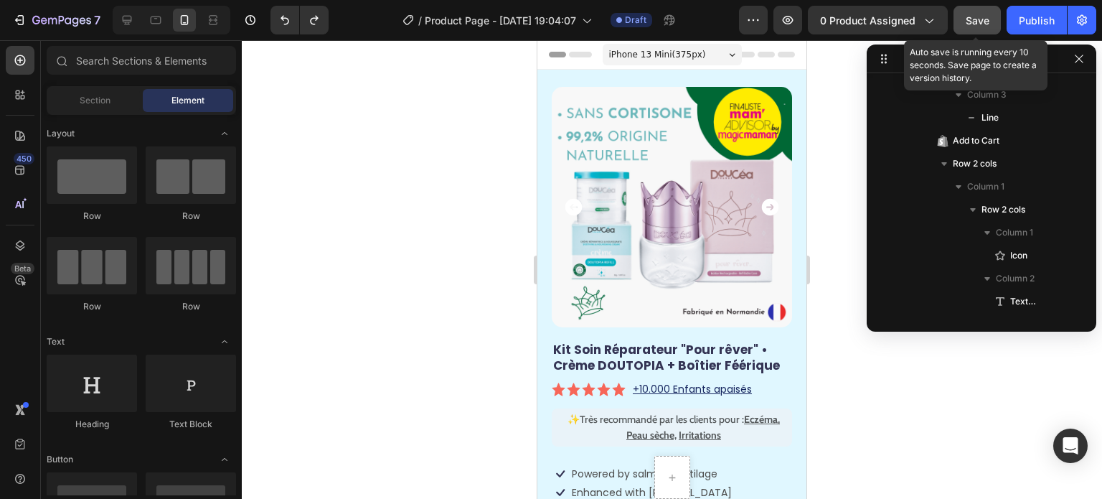
click at [981, 13] on div "Save" at bounding box center [978, 20] width 24 height 15
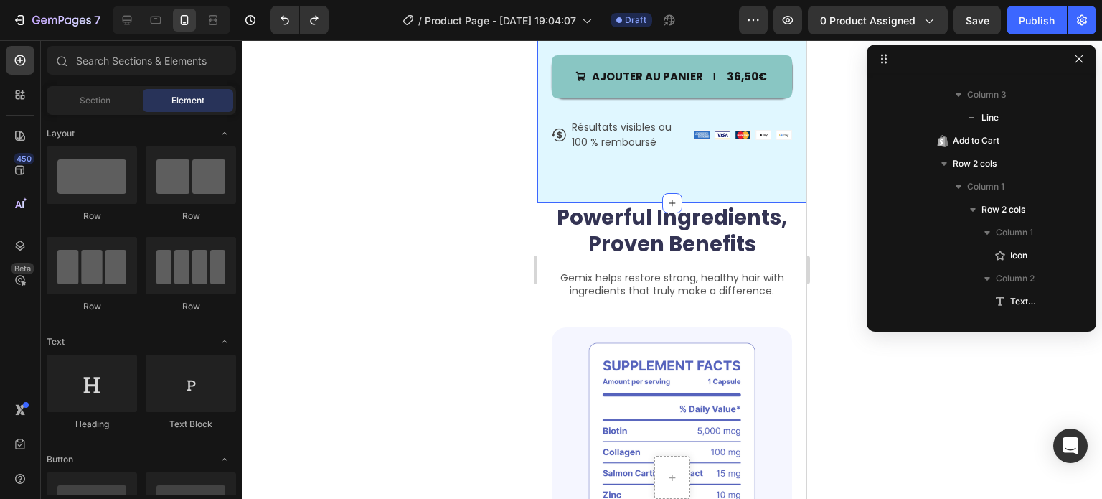
scroll to position [931, 0]
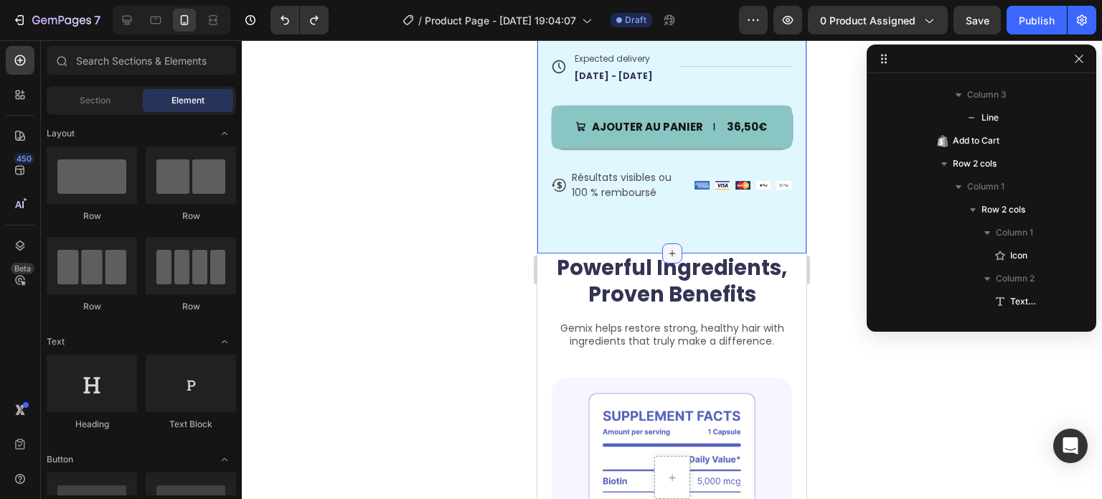
click at [667, 248] on icon at bounding box center [672, 253] width 11 height 11
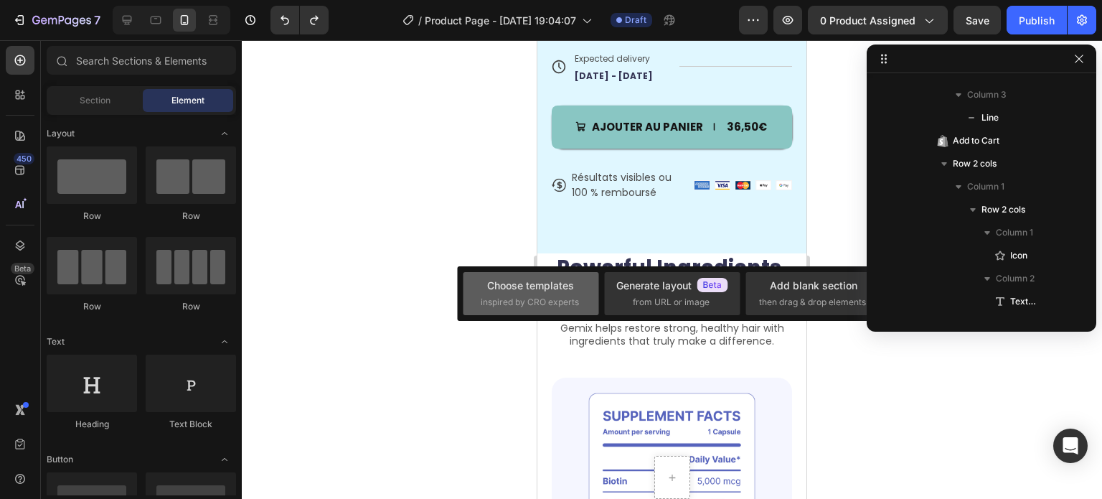
click at [557, 292] on div "Choose templates" at bounding box center [530, 285] width 87 height 15
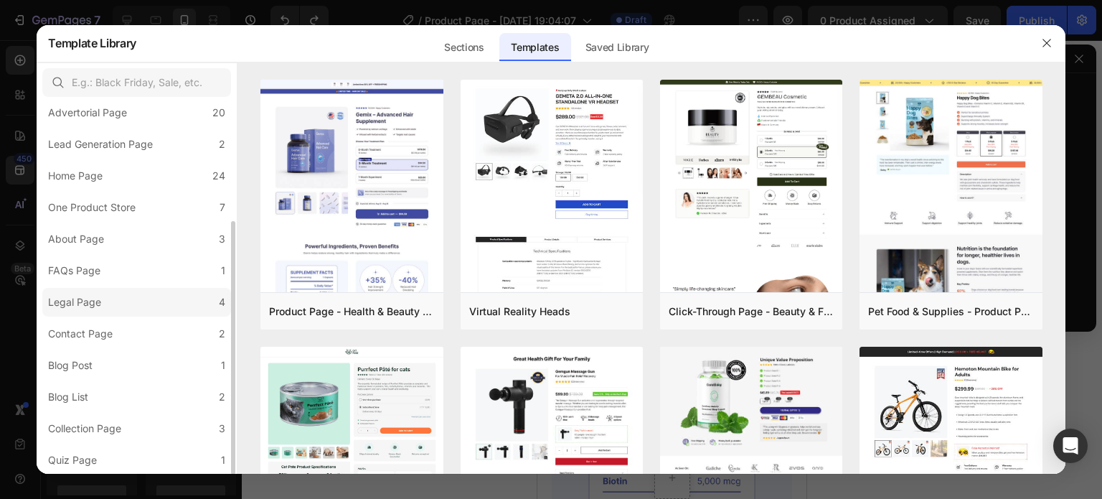
scroll to position [0, 0]
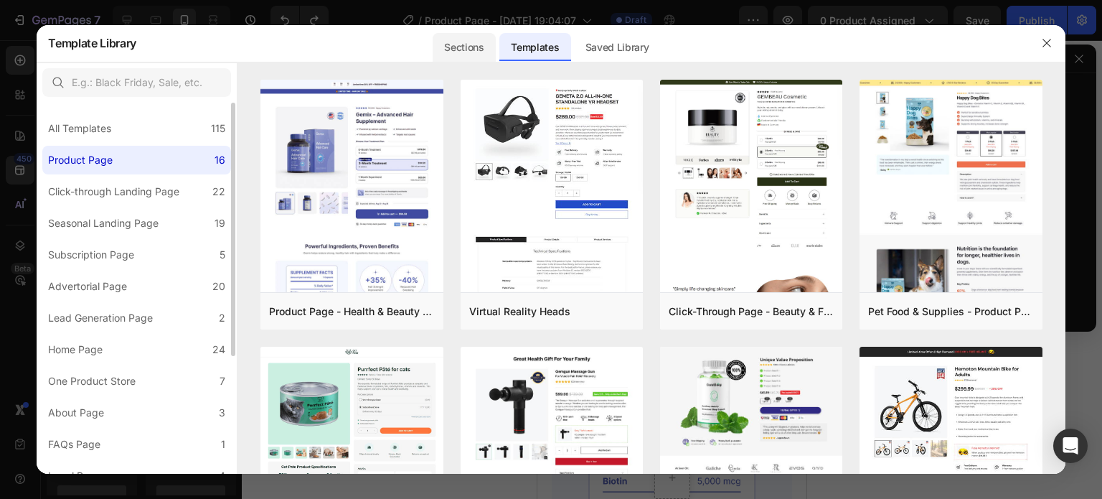
click at [476, 36] on div "Sections" at bounding box center [464, 47] width 62 height 29
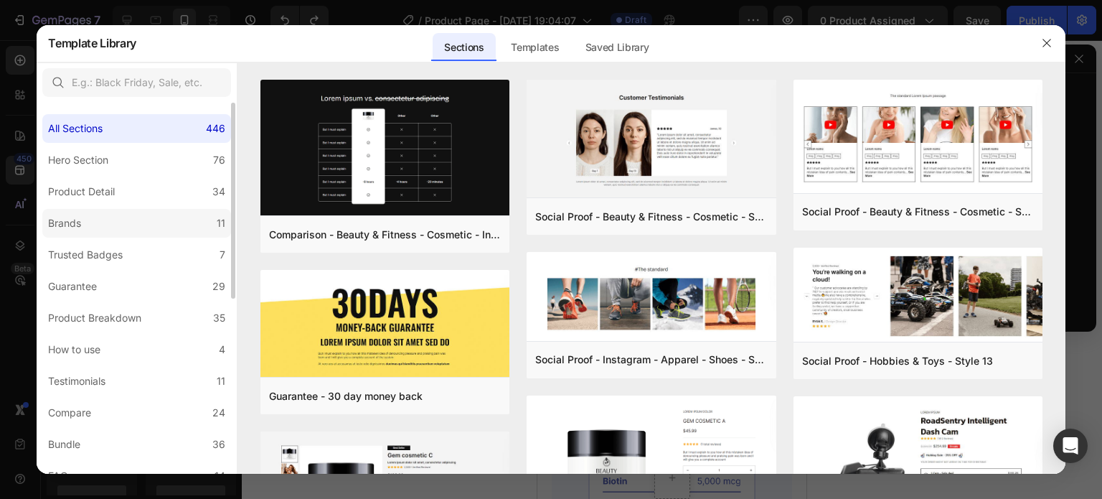
click at [212, 232] on label "Brands 11" at bounding box center [136, 223] width 189 height 29
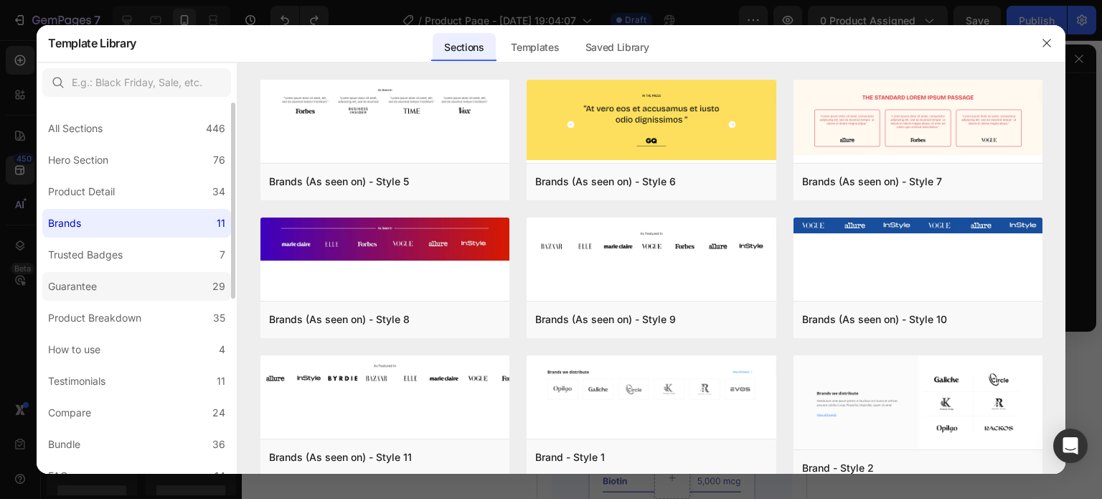
click at [166, 276] on label "Guarantee 29" at bounding box center [136, 286] width 189 height 29
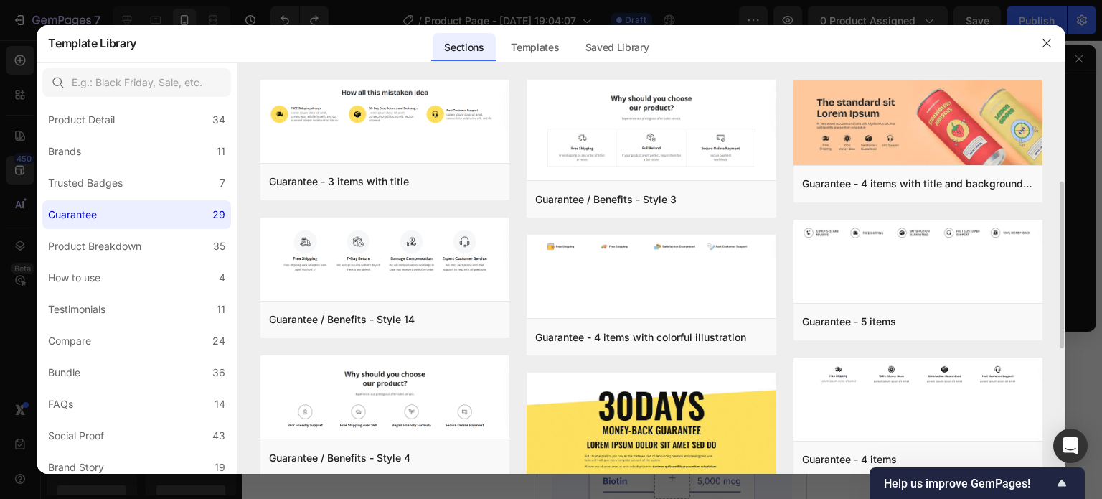
scroll to position [144, 0]
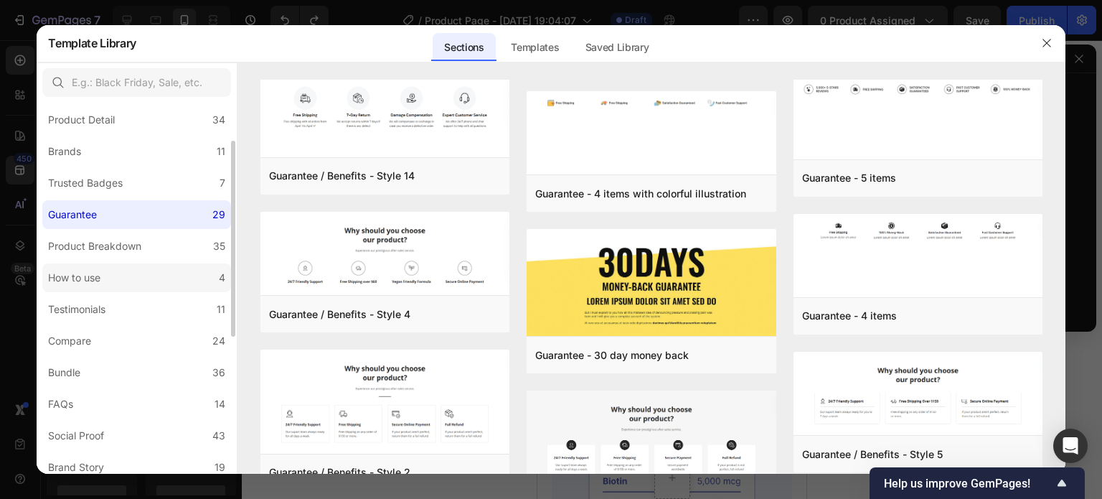
click at [148, 286] on label "How to use 4" at bounding box center [136, 277] width 189 height 29
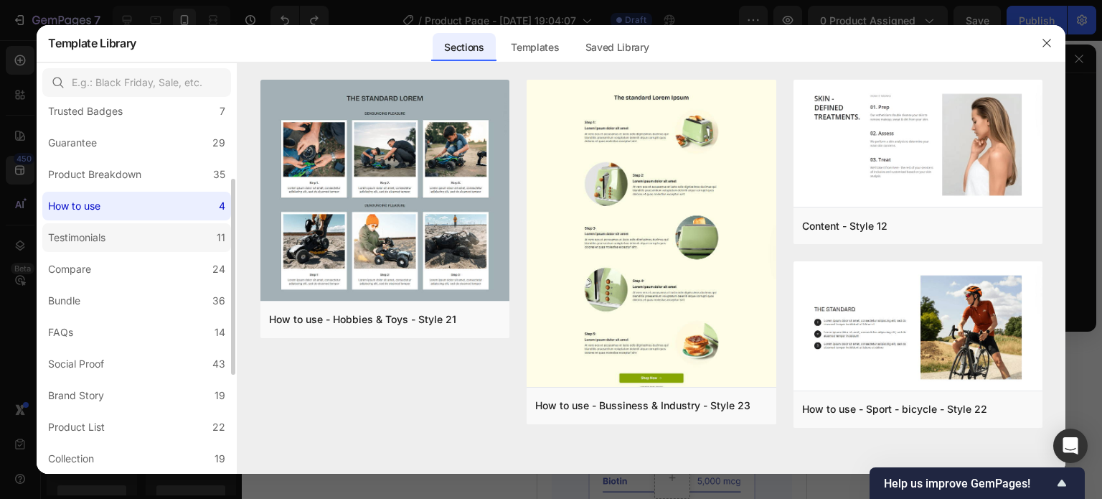
click at [140, 225] on label "Testimonials 11" at bounding box center [136, 237] width 189 height 29
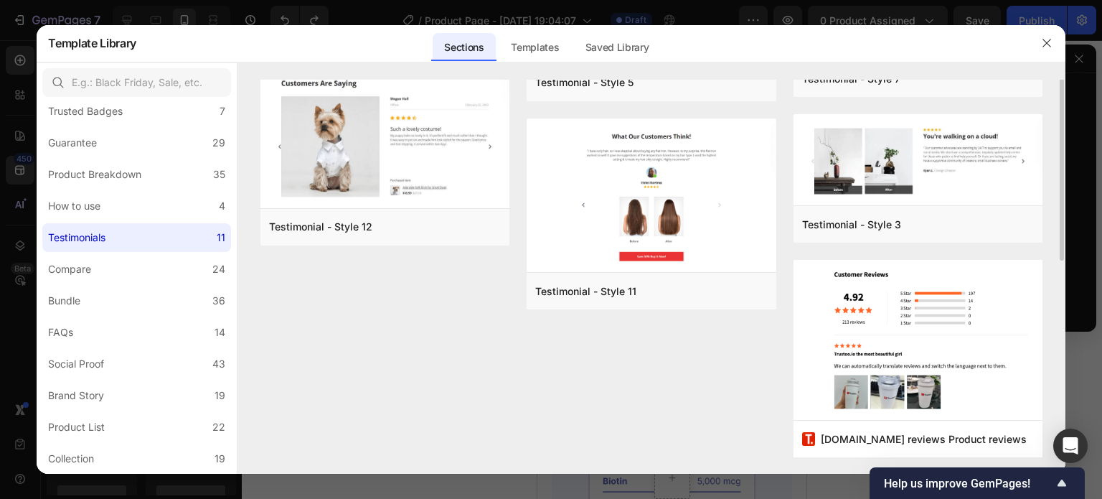
scroll to position [0, 0]
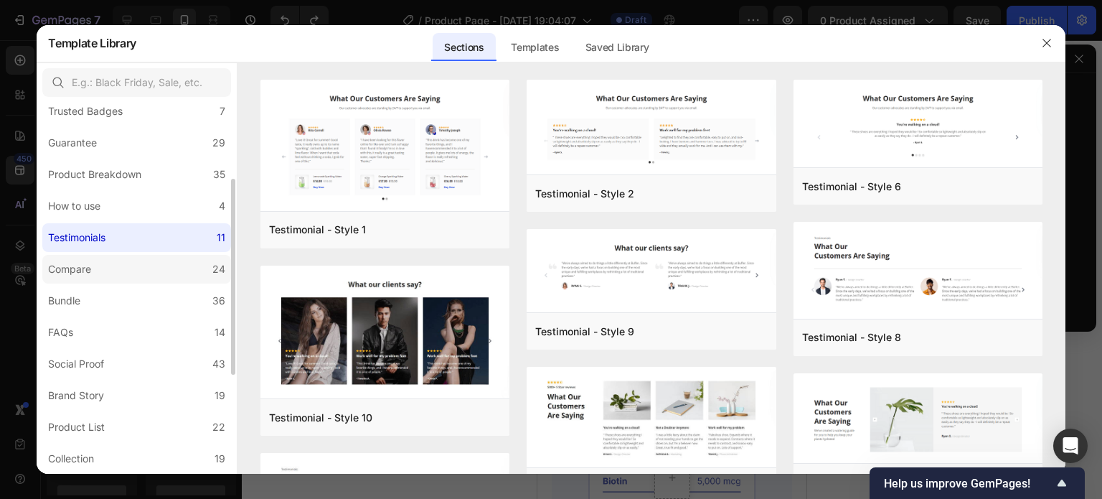
click at [141, 283] on label "Compare 24" at bounding box center [136, 269] width 189 height 29
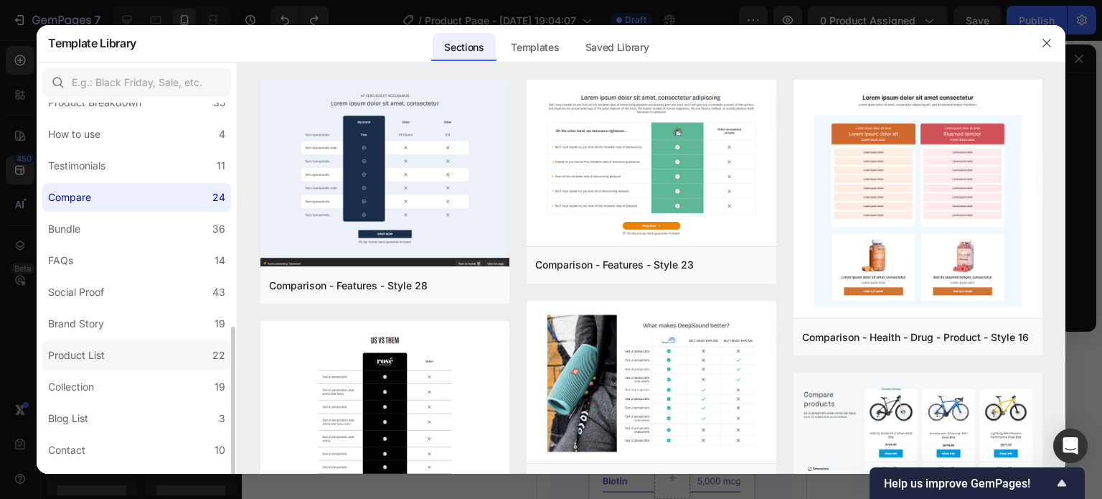
scroll to position [287, 0]
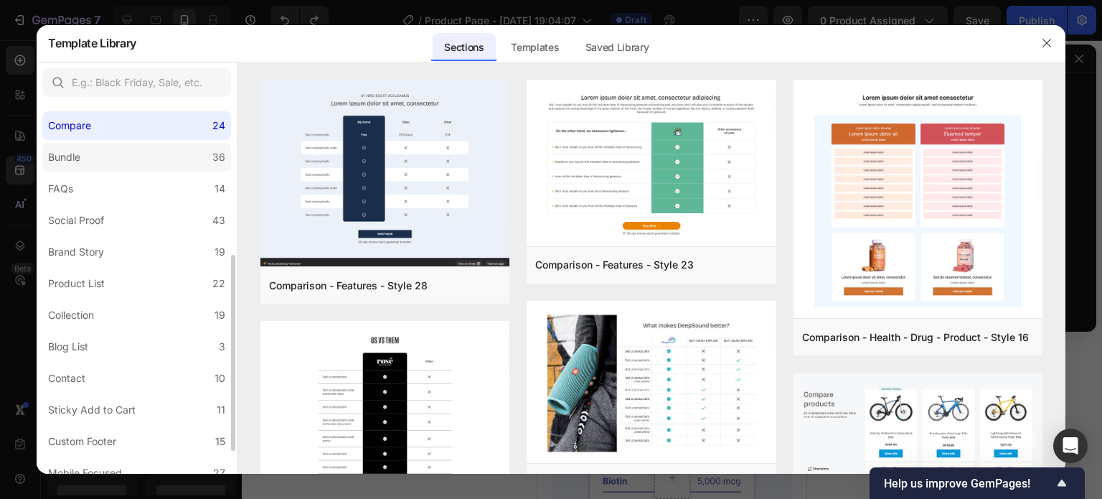
click at [140, 155] on label "Bundle 36" at bounding box center [136, 157] width 189 height 29
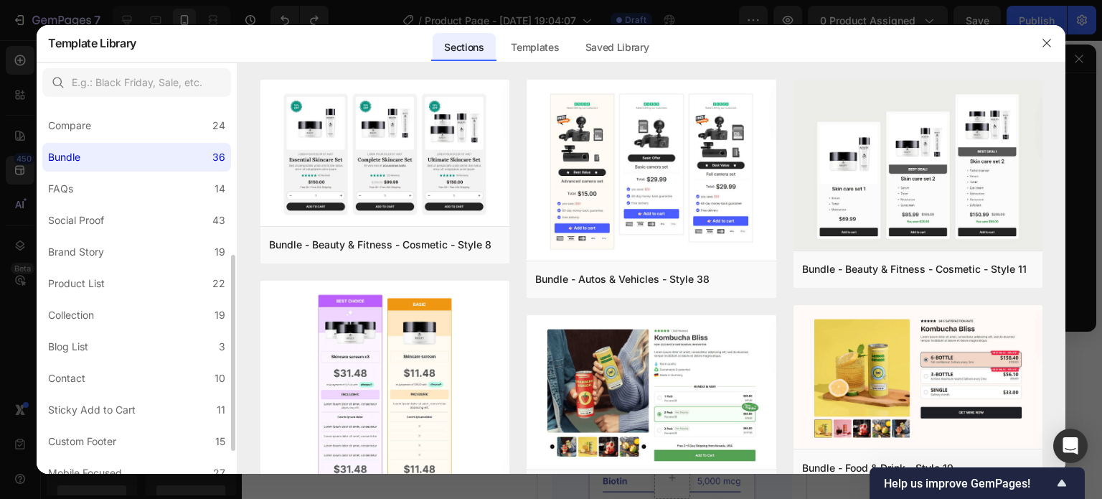
scroll to position [331, 0]
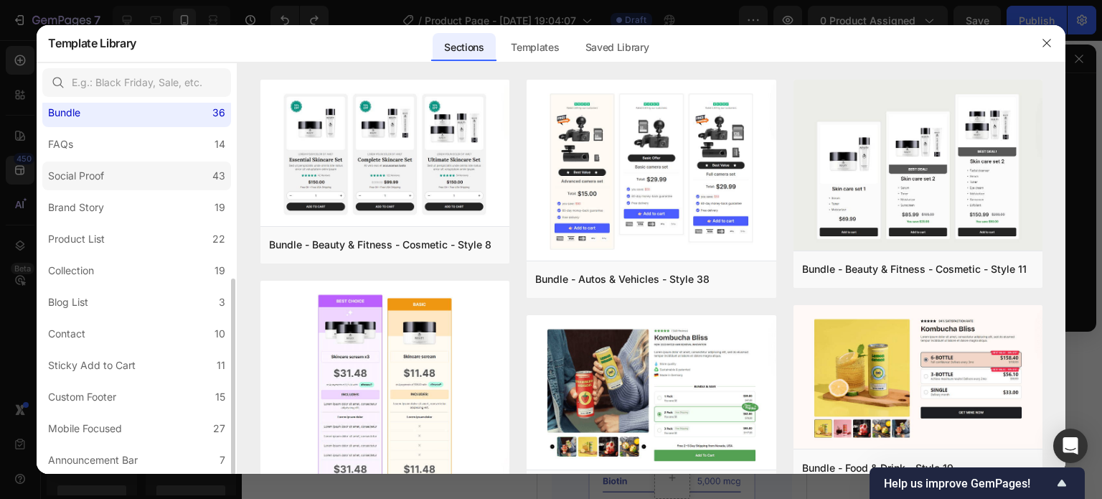
click at [133, 177] on label "Social Proof 43" at bounding box center [136, 175] width 189 height 29
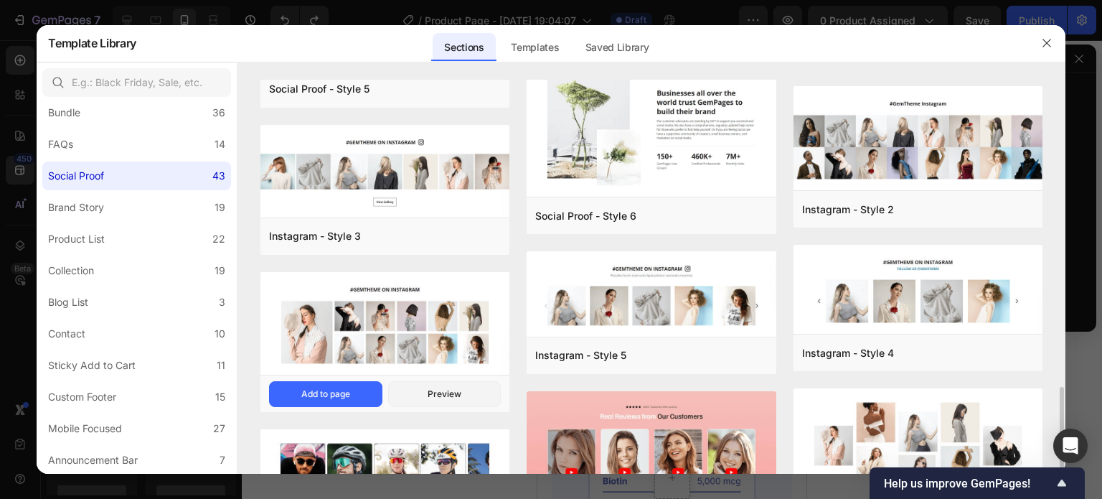
scroll to position [574, 0]
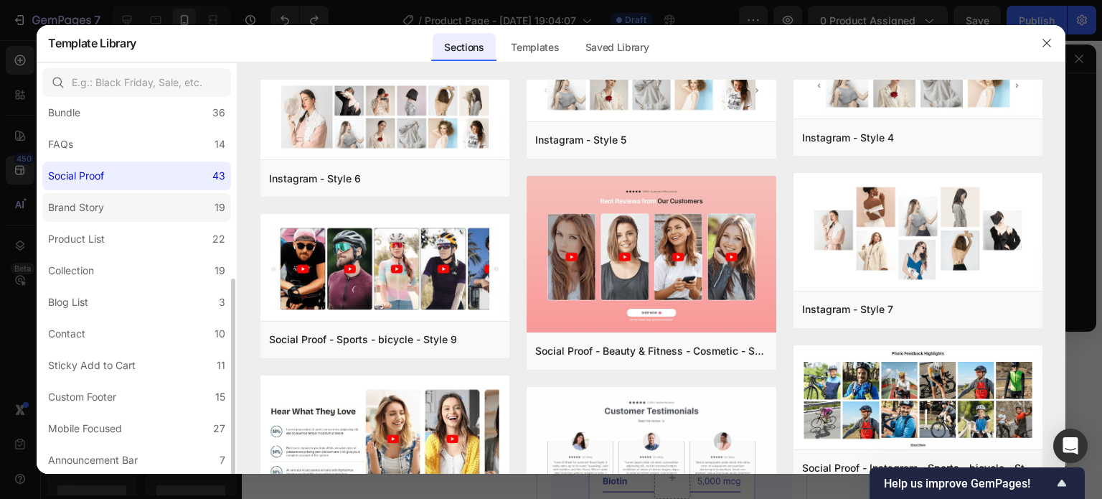
click at [99, 199] on div "Brand Story" at bounding box center [76, 207] width 56 height 17
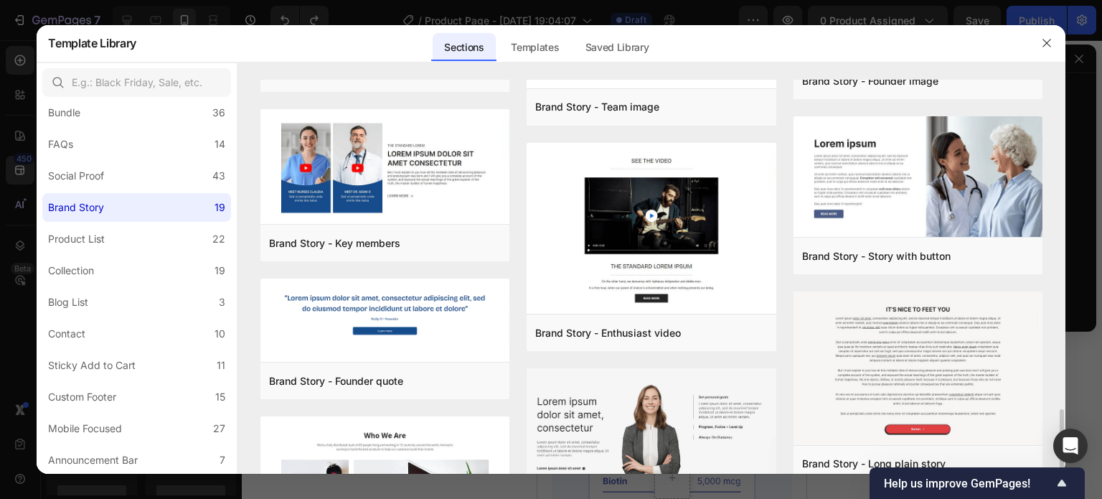
scroll to position [359, 0]
